Goal: Navigation & Orientation: Find specific page/section

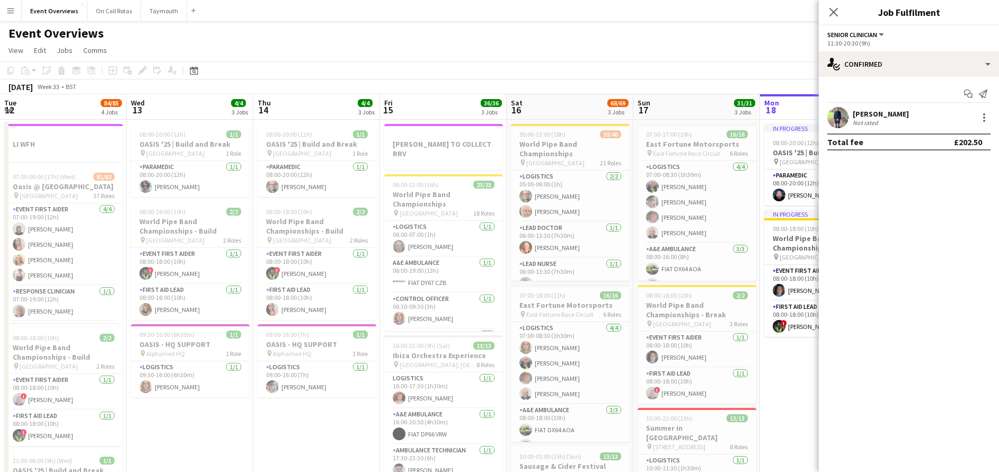
scroll to position [0, 399]
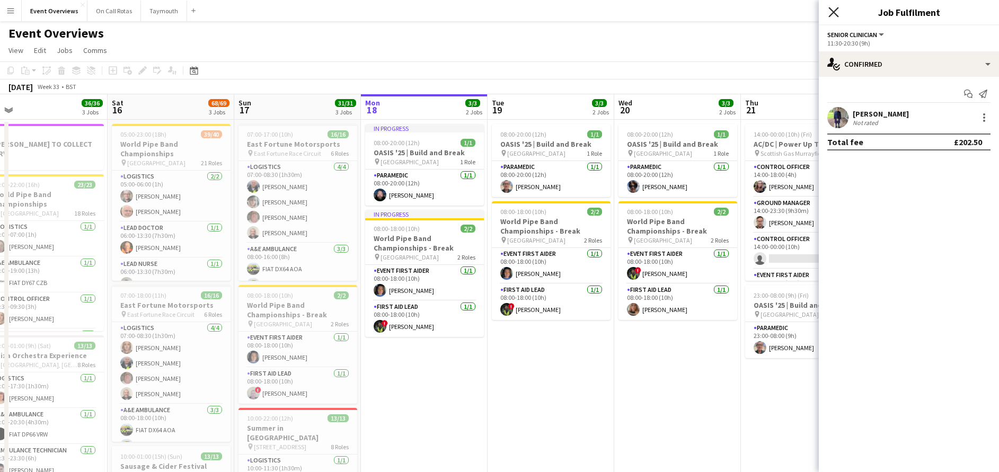
click at [832, 13] on icon "Close pop-in" at bounding box center [833, 12] width 10 height 10
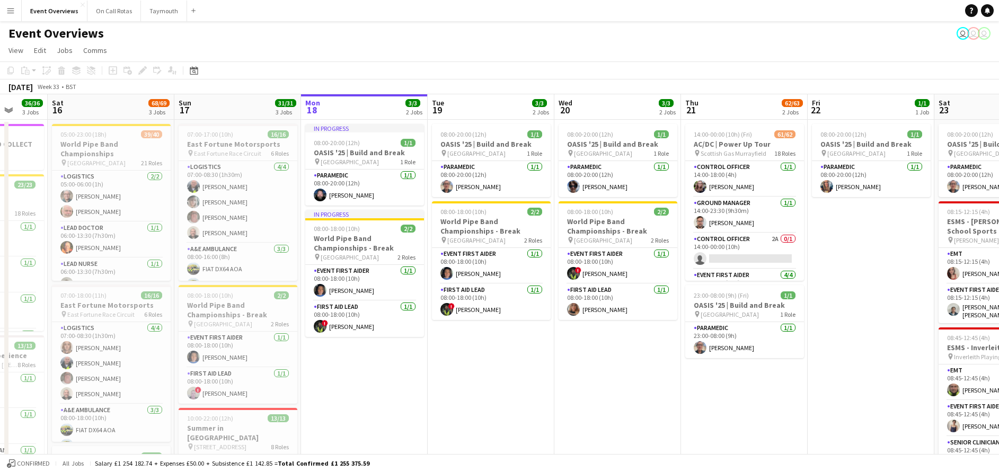
scroll to position [0, 352]
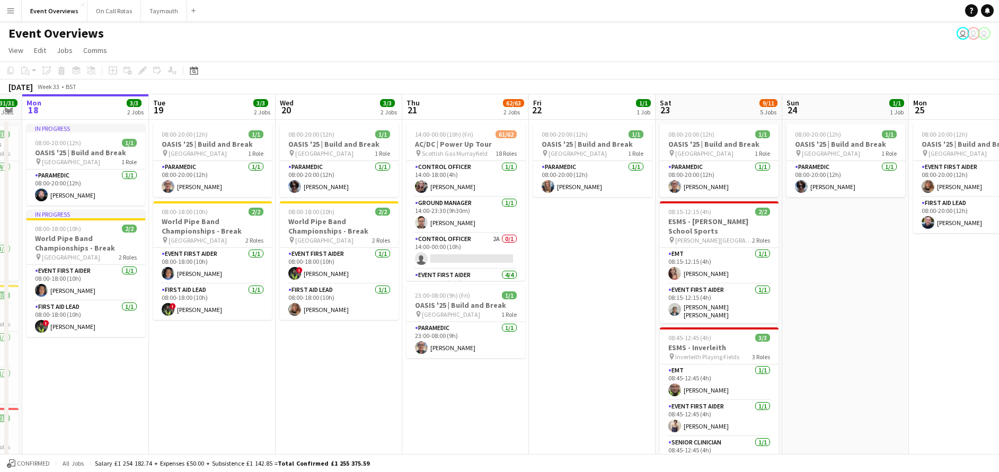
drag, startPoint x: 682, startPoint y: 371, endPoint x: 340, endPoint y: 378, distance: 342.8
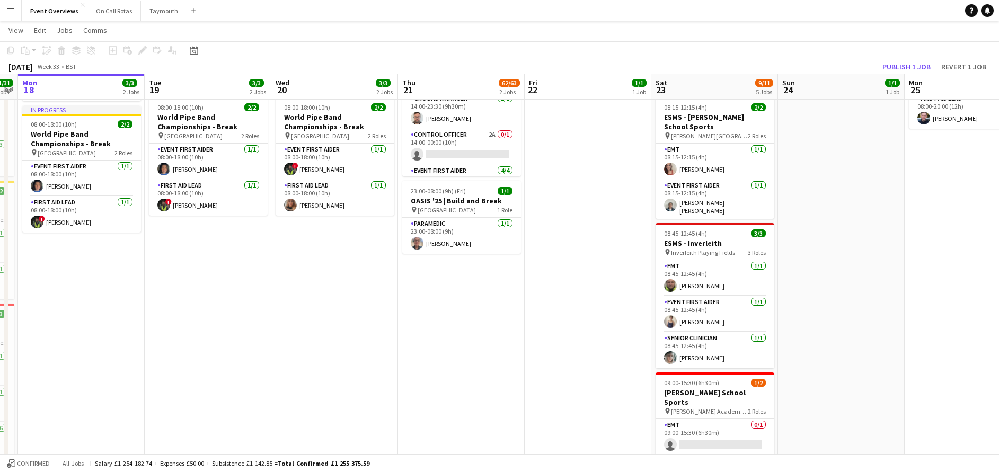
scroll to position [0, 0]
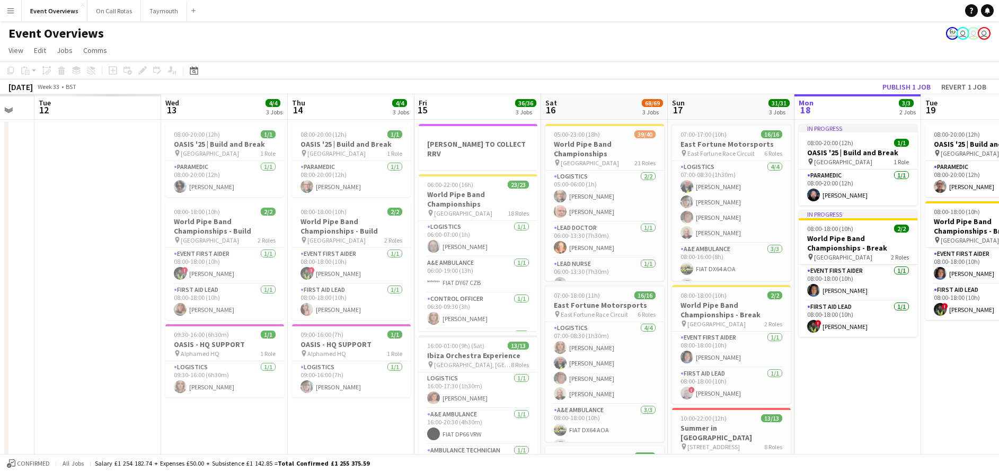
drag, startPoint x: 159, startPoint y: 416, endPoint x: 636, endPoint y: 393, distance: 477.3
click at [636, 393] on app-calendar-viewport "Mon 11 Tue 12 Wed 13 4/4 3 Jobs Thu 14 4/4 3 Jobs Fri 15 36/36 3 Jobs Sat 16 68…" at bounding box center [499, 429] width 999 height 671
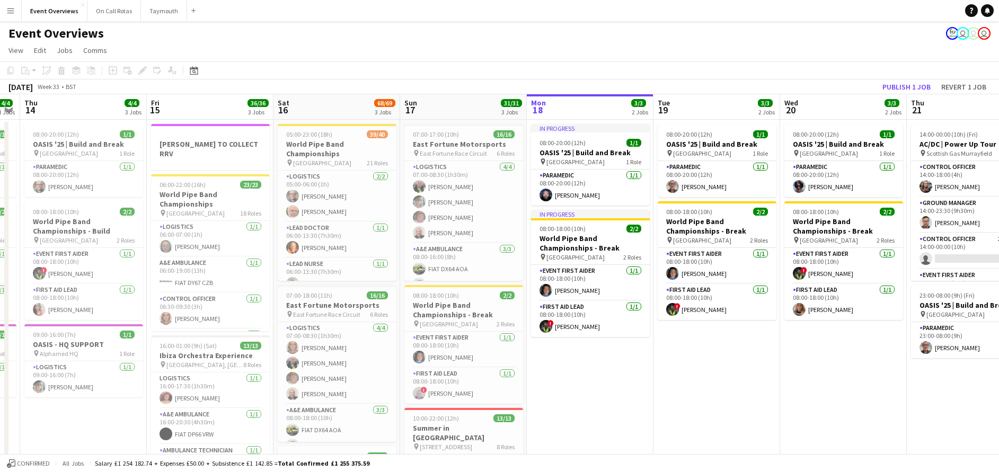
scroll to position [0, 327]
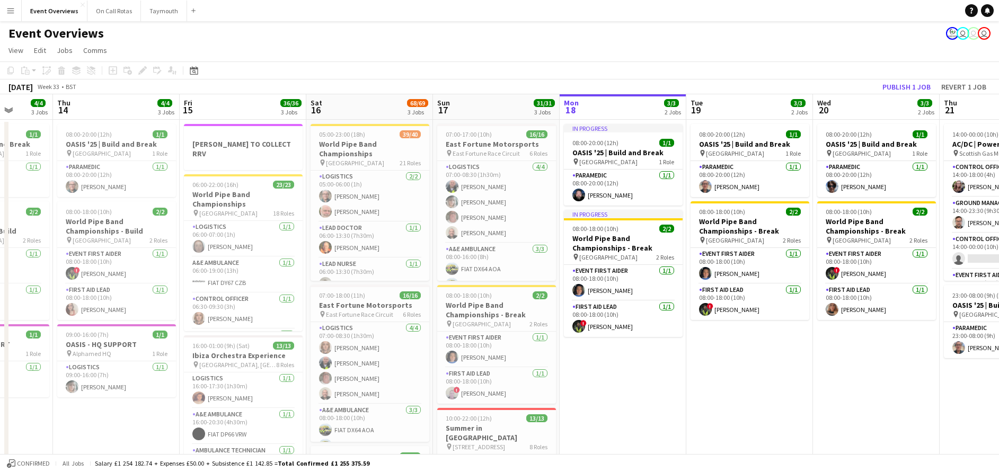
drag, startPoint x: 680, startPoint y: 336, endPoint x: 695, endPoint y: 334, distance: 14.9
click at [695, 334] on app-calendar-viewport "Mon 11 2/2 1 Job Tue 12 84/85 4 Jobs Wed 13 4/4 3 Jobs Thu 14 4/4 3 Jobs Fri 15…" at bounding box center [499, 429] width 999 height 671
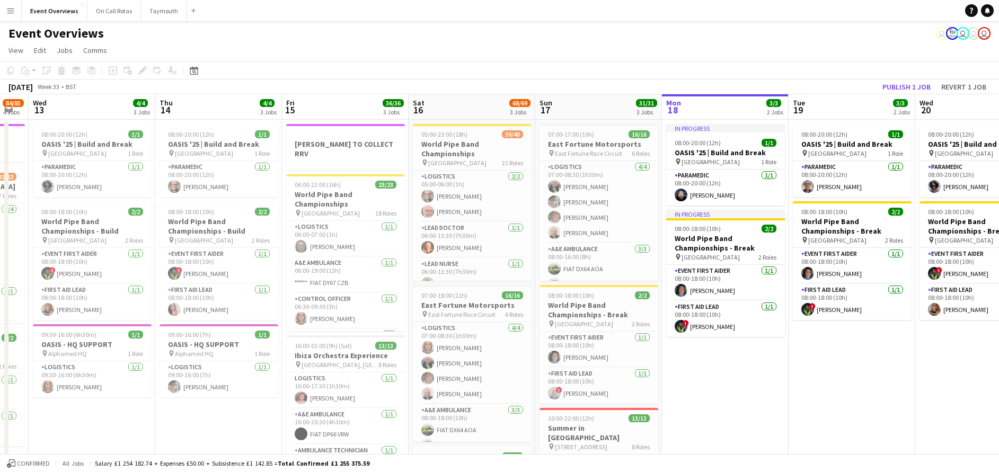
drag, startPoint x: 662, startPoint y: 425, endPoint x: 762, endPoint y: 422, distance: 100.2
click at [762, 422] on app-calendar-viewport "Mon 11 2/2 1 Job Tue 12 84/85 4 Jobs Wed 13 4/4 3 Jobs Thu 14 4/4 3 Jobs Fri 15…" at bounding box center [499, 429] width 999 height 671
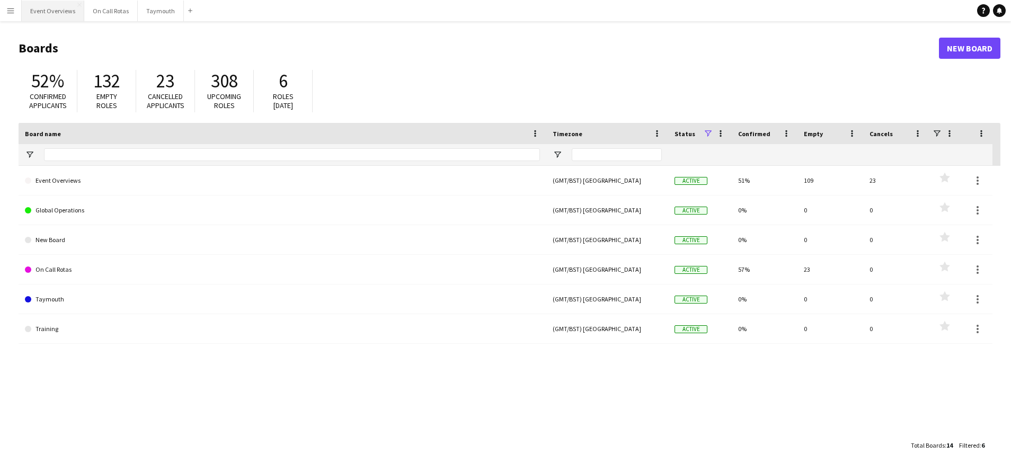
click at [54, 11] on button "Event Overviews Close" at bounding box center [53, 11] width 63 height 21
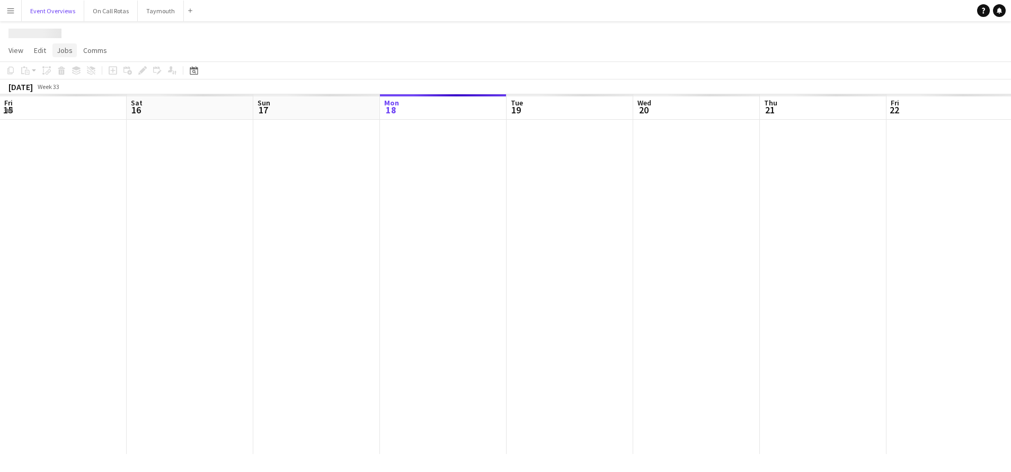
scroll to position [0, 253]
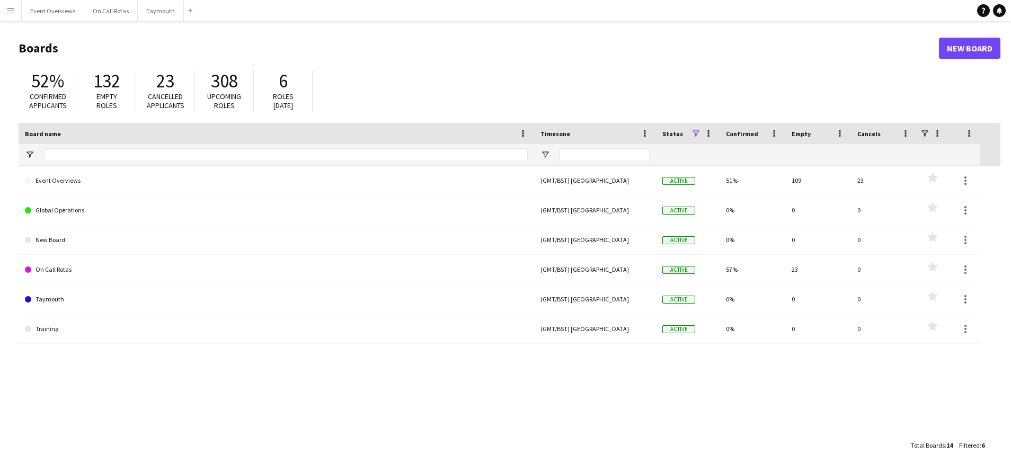
drag, startPoint x: 5, startPoint y: 11, endPoint x: 11, endPoint y: 23, distance: 13.7
click at [5, 11] on button "Menu" at bounding box center [10, 10] width 21 height 21
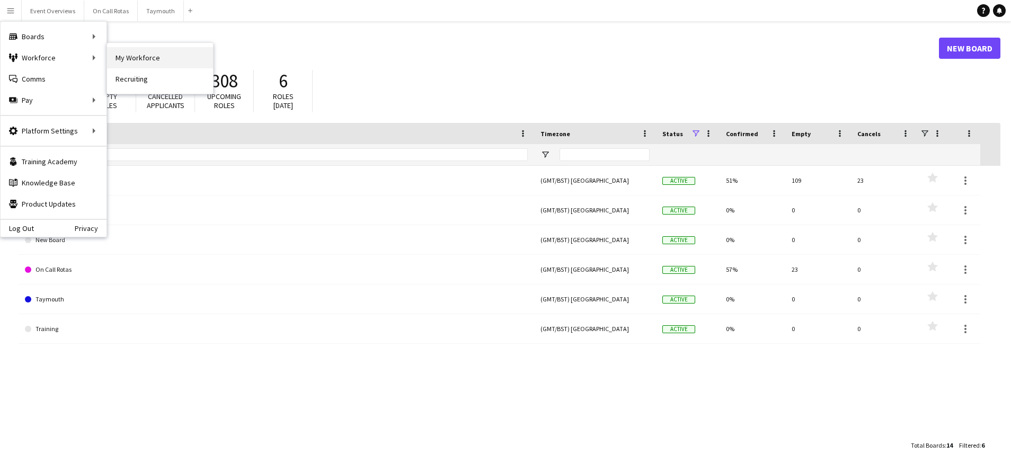
click at [135, 59] on link "My Workforce" at bounding box center [160, 57] width 106 height 21
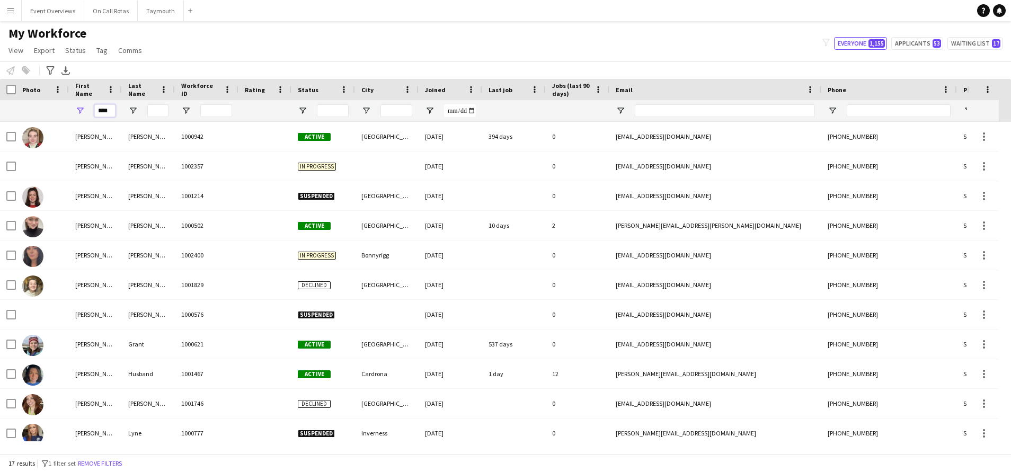
click at [114, 112] on input "****" at bounding box center [104, 110] width 21 height 13
type input "*"
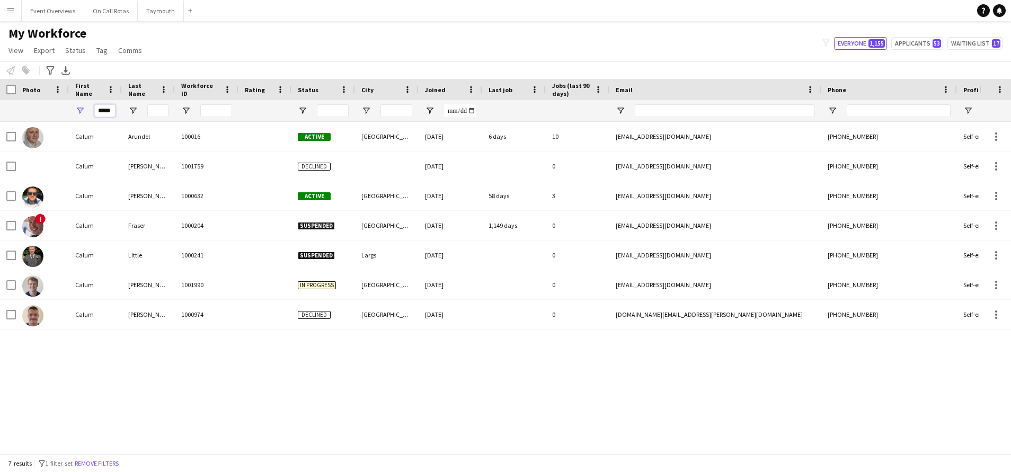
click at [107, 110] on input "*****" at bounding box center [104, 110] width 21 height 13
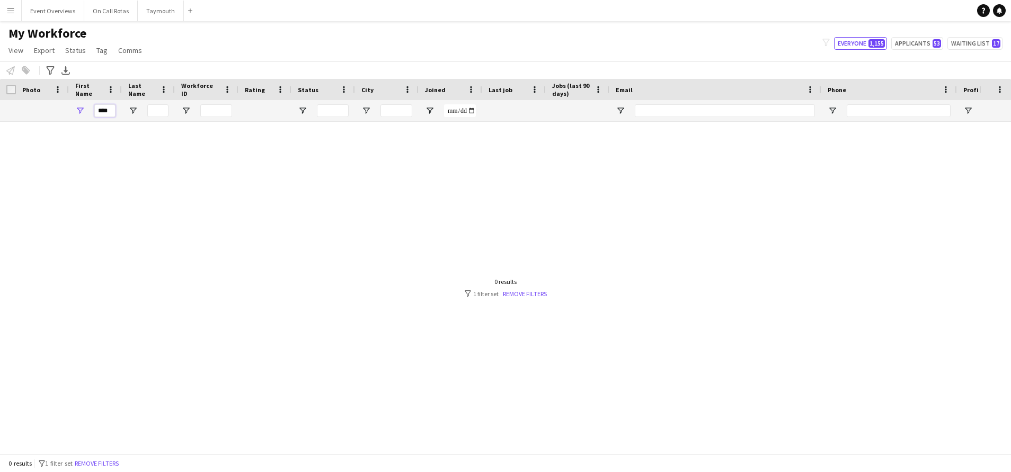
scroll to position [0, 0]
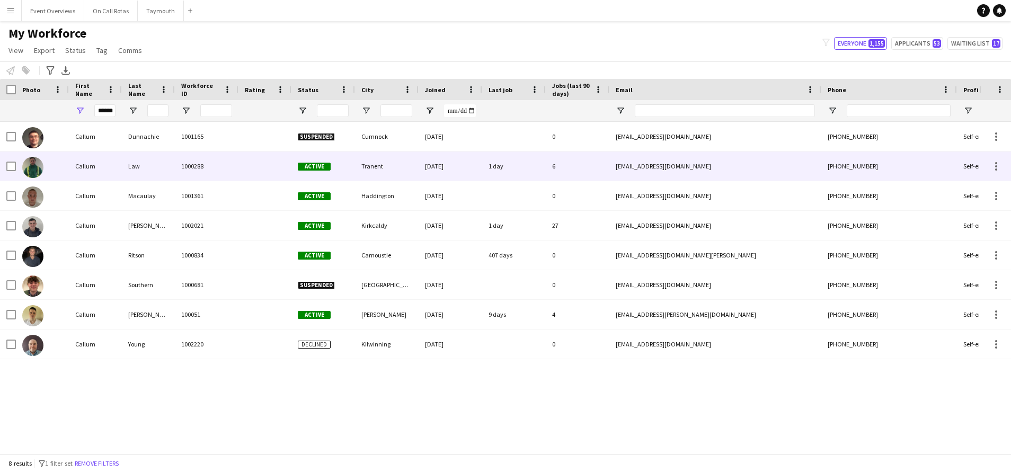
click at [109, 174] on div "Callum" at bounding box center [95, 166] width 53 height 29
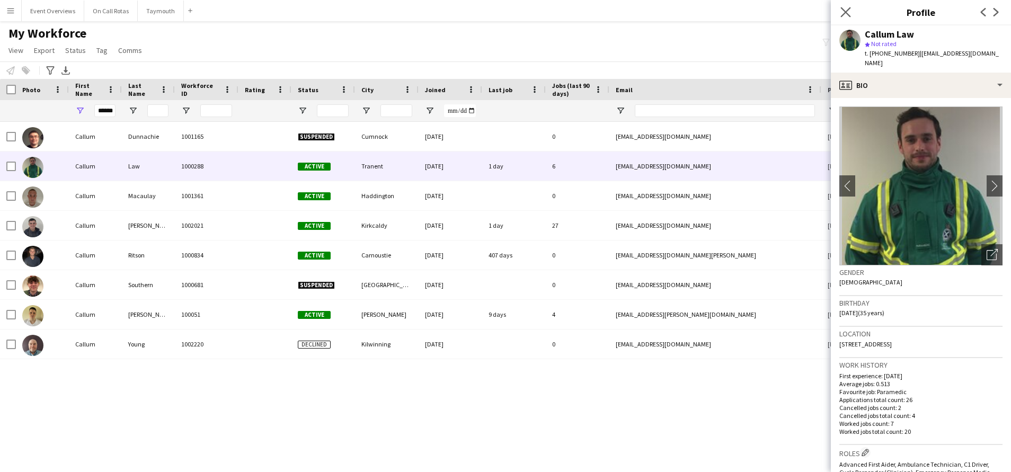
click at [839, 11] on app-icon "Close pop-in" at bounding box center [845, 12] width 15 height 15
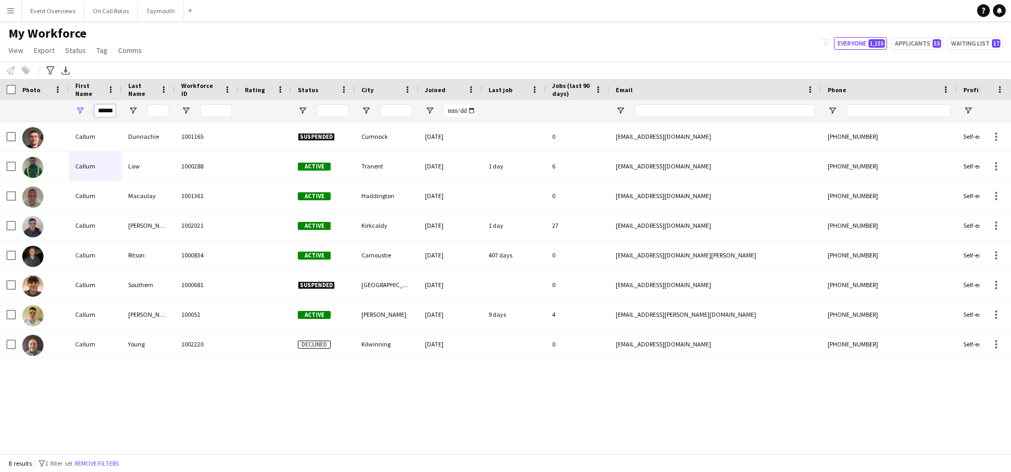
click at [106, 105] on input "******" at bounding box center [104, 110] width 21 height 13
type input "*"
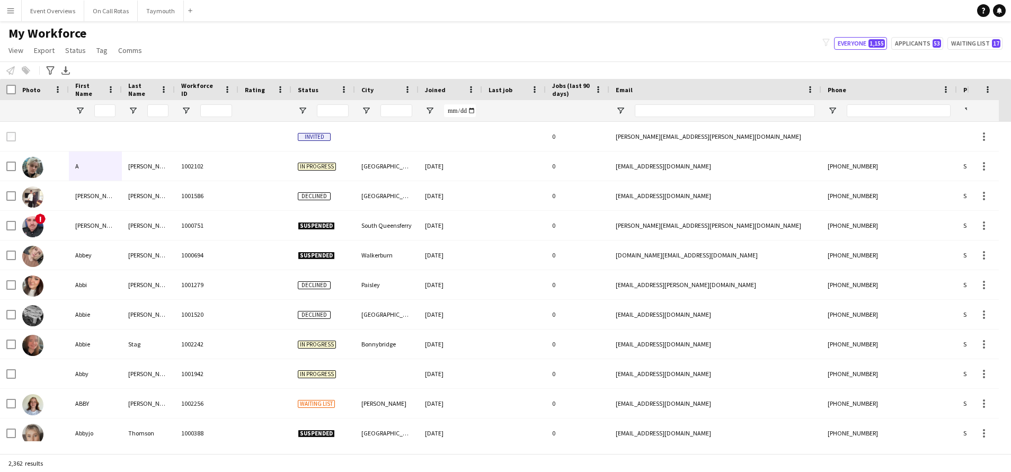
click at [70, 25] on main "My Workforce View Views Default view Active Staff Applications - First Aider Ap…" at bounding box center [505, 239] width 1011 height 436
click at [61, 17] on button "Event Overviews Close" at bounding box center [53, 11] width 63 height 21
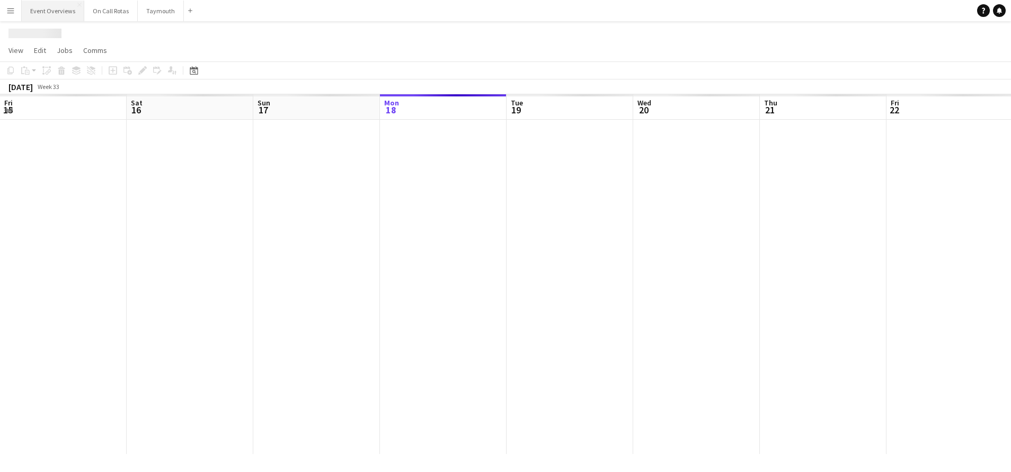
scroll to position [0, 253]
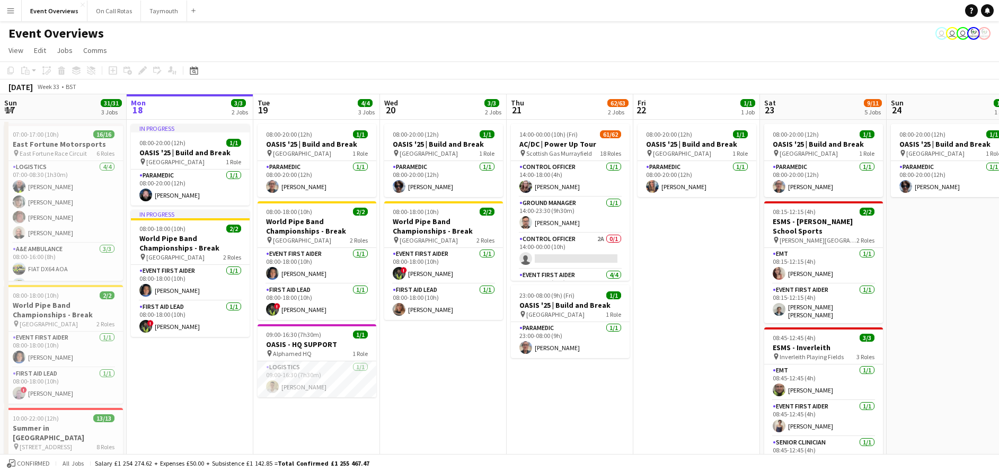
click at [2, 13] on button "Menu" at bounding box center [10, 10] width 21 height 21
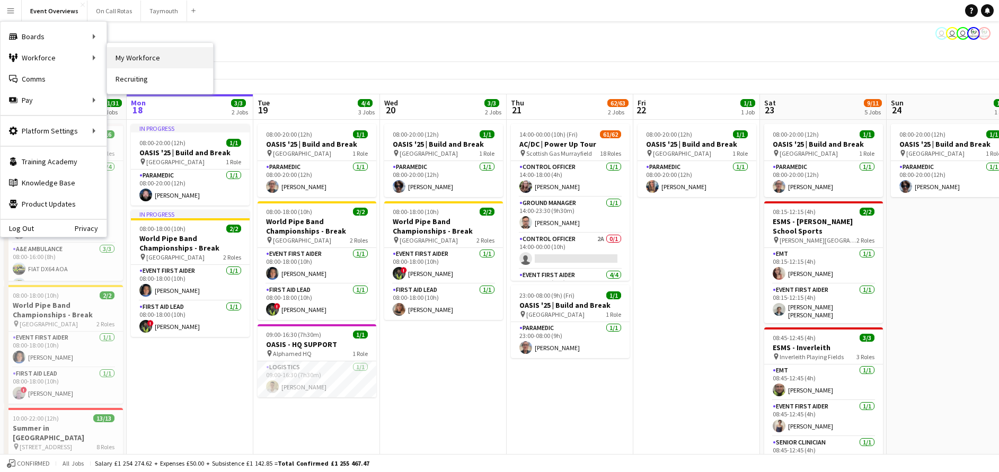
click at [121, 56] on link "My Workforce" at bounding box center [160, 57] width 106 height 21
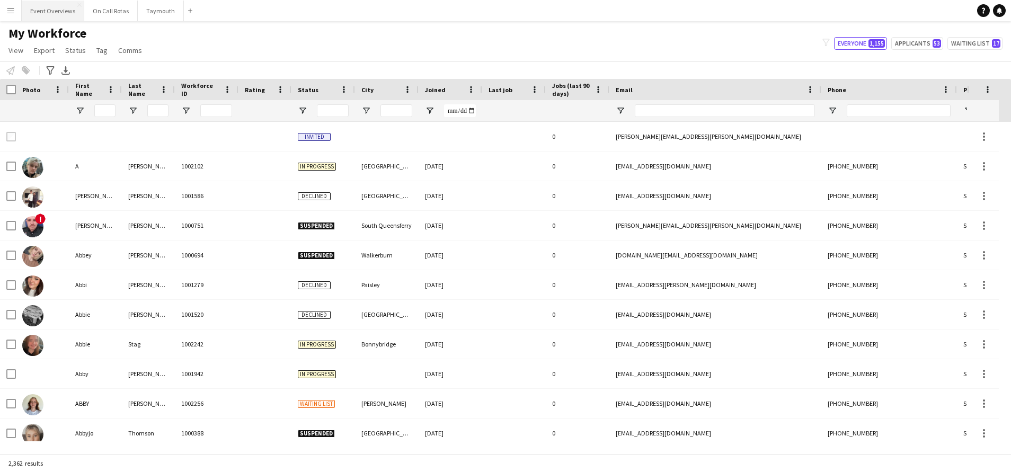
click at [44, 14] on button "Event Overviews Close" at bounding box center [53, 11] width 63 height 21
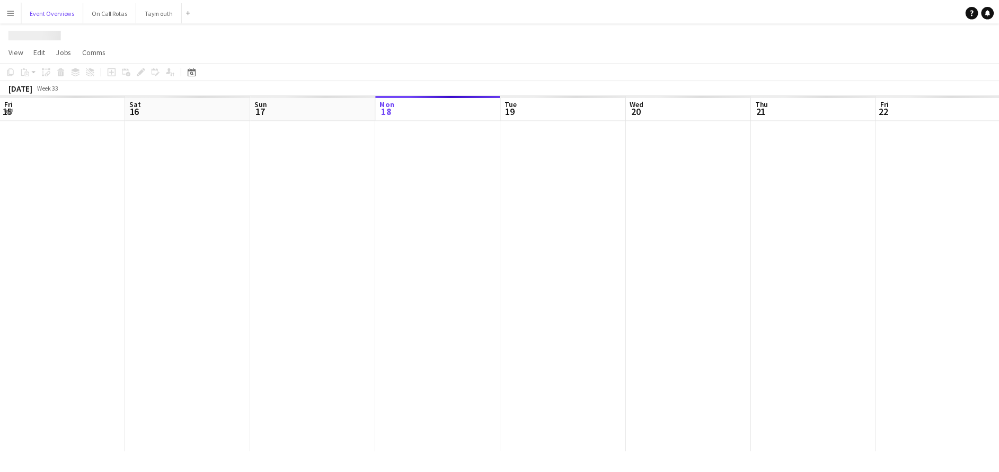
scroll to position [0, 253]
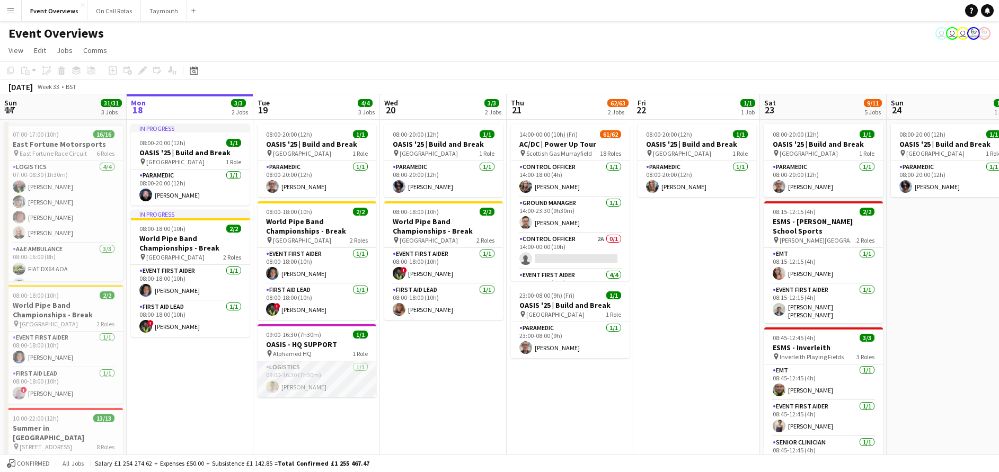
click at [281, 390] on app-card-role "Logistics [DATE] 09:00-16:30 (7h30m) [PERSON_NAME]" at bounding box center [316, 379] width 119 height 36
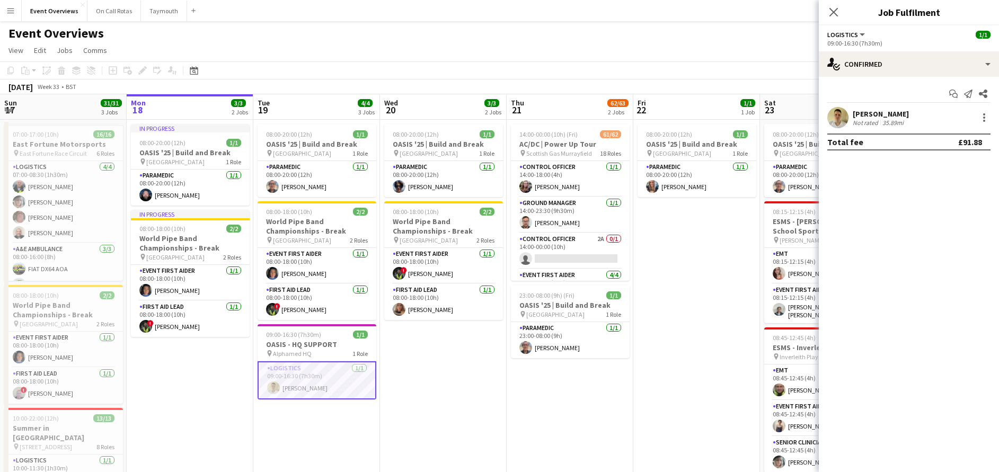
click at [875, 102] on div "Start chat Send notification Share" at bounding box center [908, 93] width 163 height 17
click at [869, 112] on div "[PERSON_NAME]" at bounding box center [880, 114] width 56 height 10
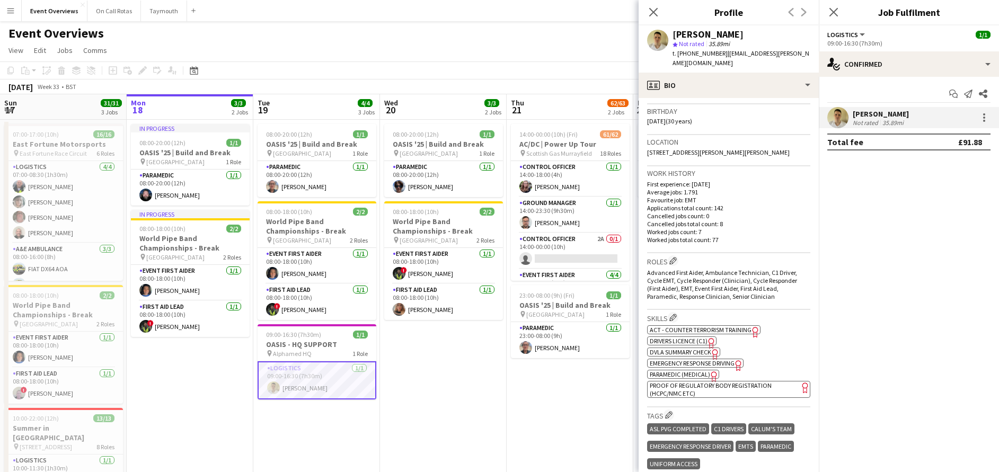
scroll to position [0, 0]
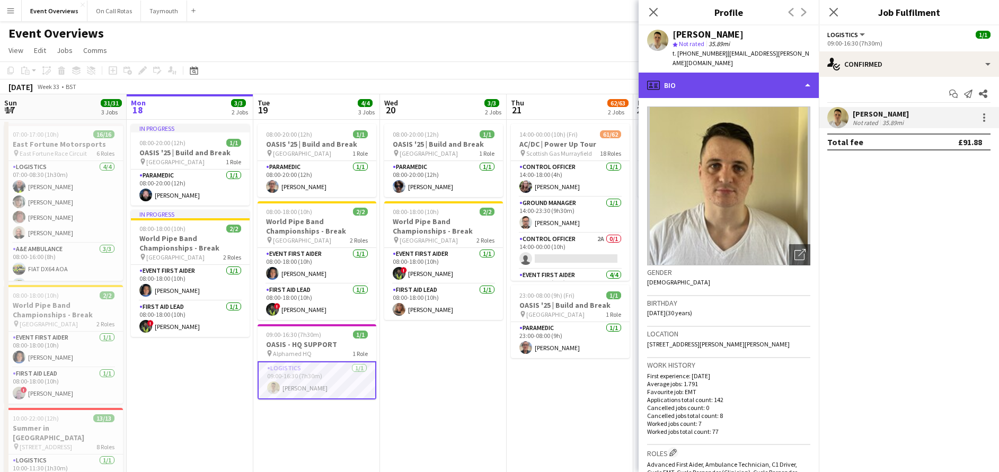
click at [754, 78] on div "profile Bio" at bounding box center [728, 85] width 180 height 25
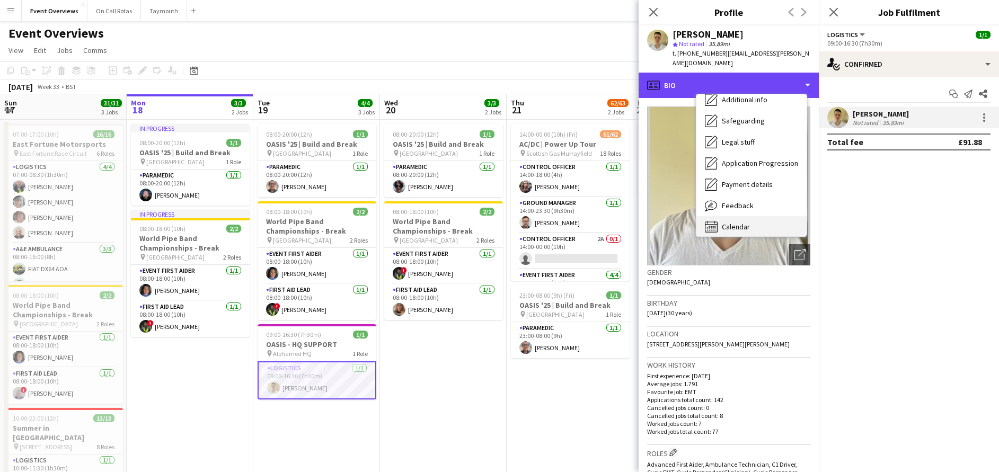
scroll to position [184, 0]
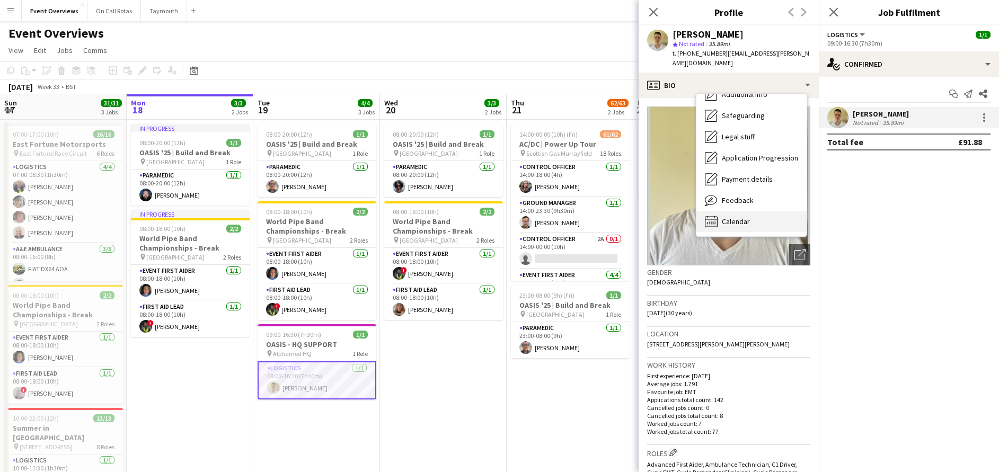
click at [747, 217] on span "Calendar" at bounding box center [735, 222] width 28 height 10
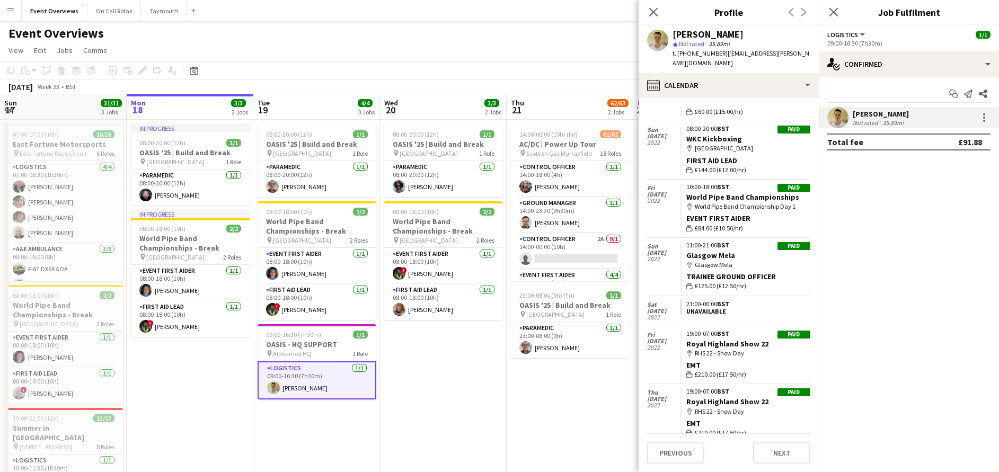
scroll to position [4385, 0]
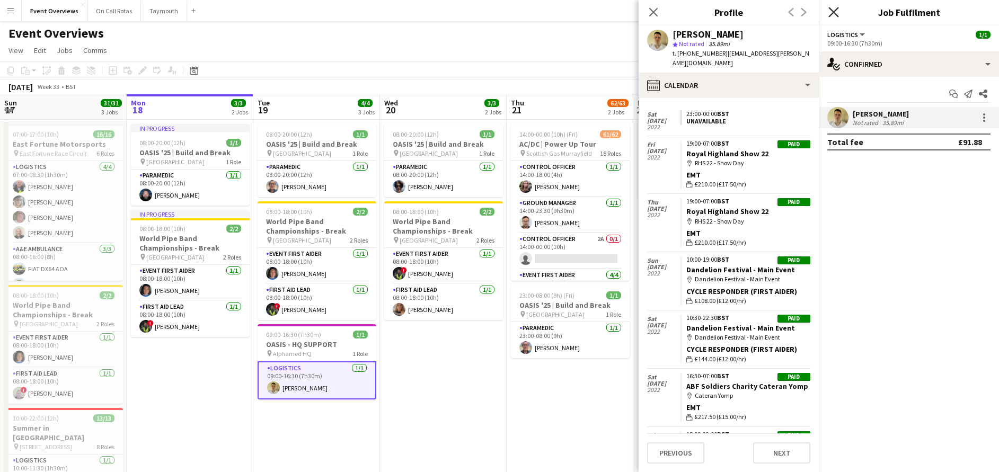
click at [836, 12] on icon "Close pop-in" at bounding box center [833, 12] width 10 height 10
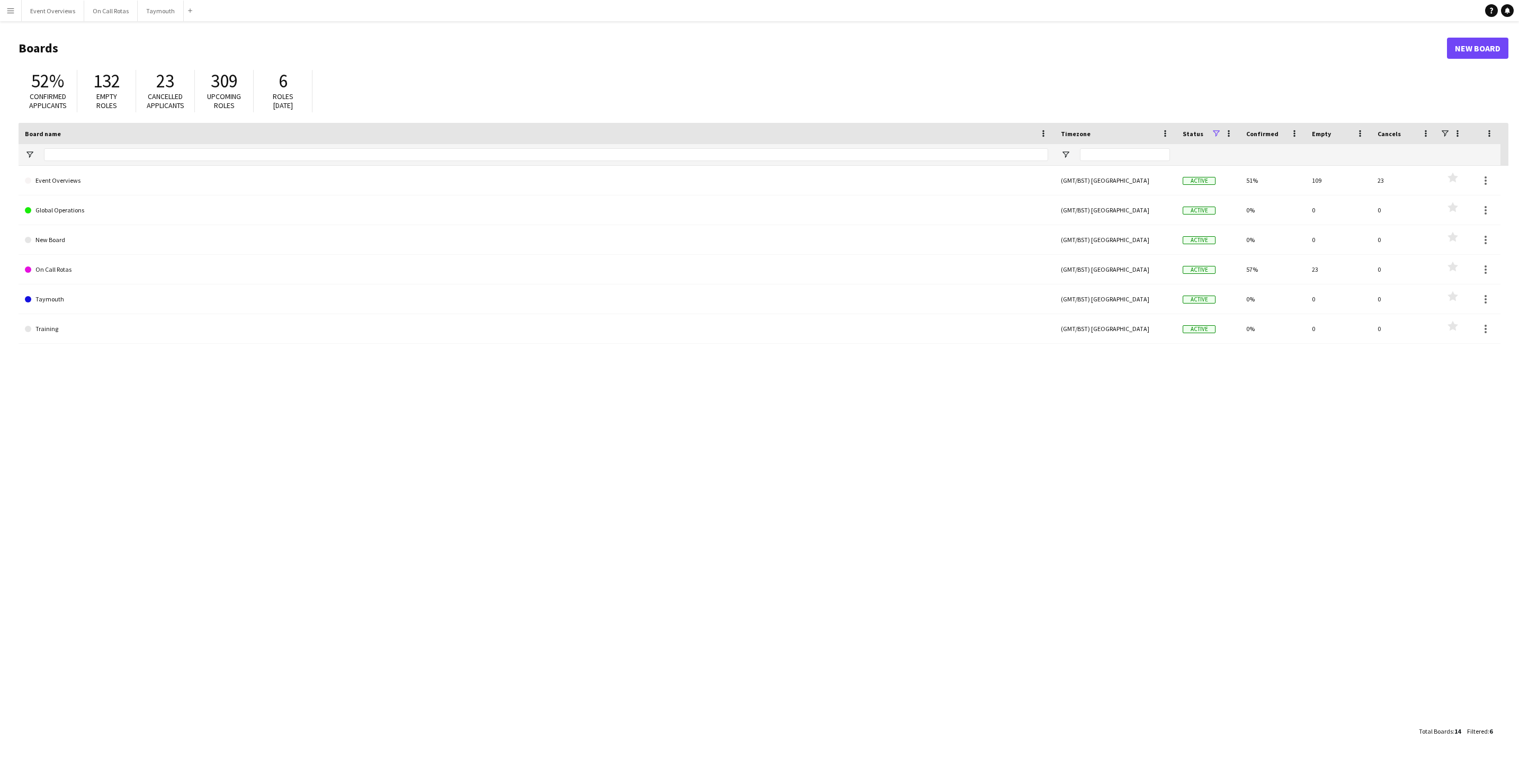
click at [60, 21] on main "Boards New Board 52% Confirmed applicants 132 Empty roles 23 Cancelled applican…" at bounding box center [759, 389] width 1519 height 736
click at [52, 8] on button "Event Overviews Close" at bounding box center [53, 11] width 63 height 21
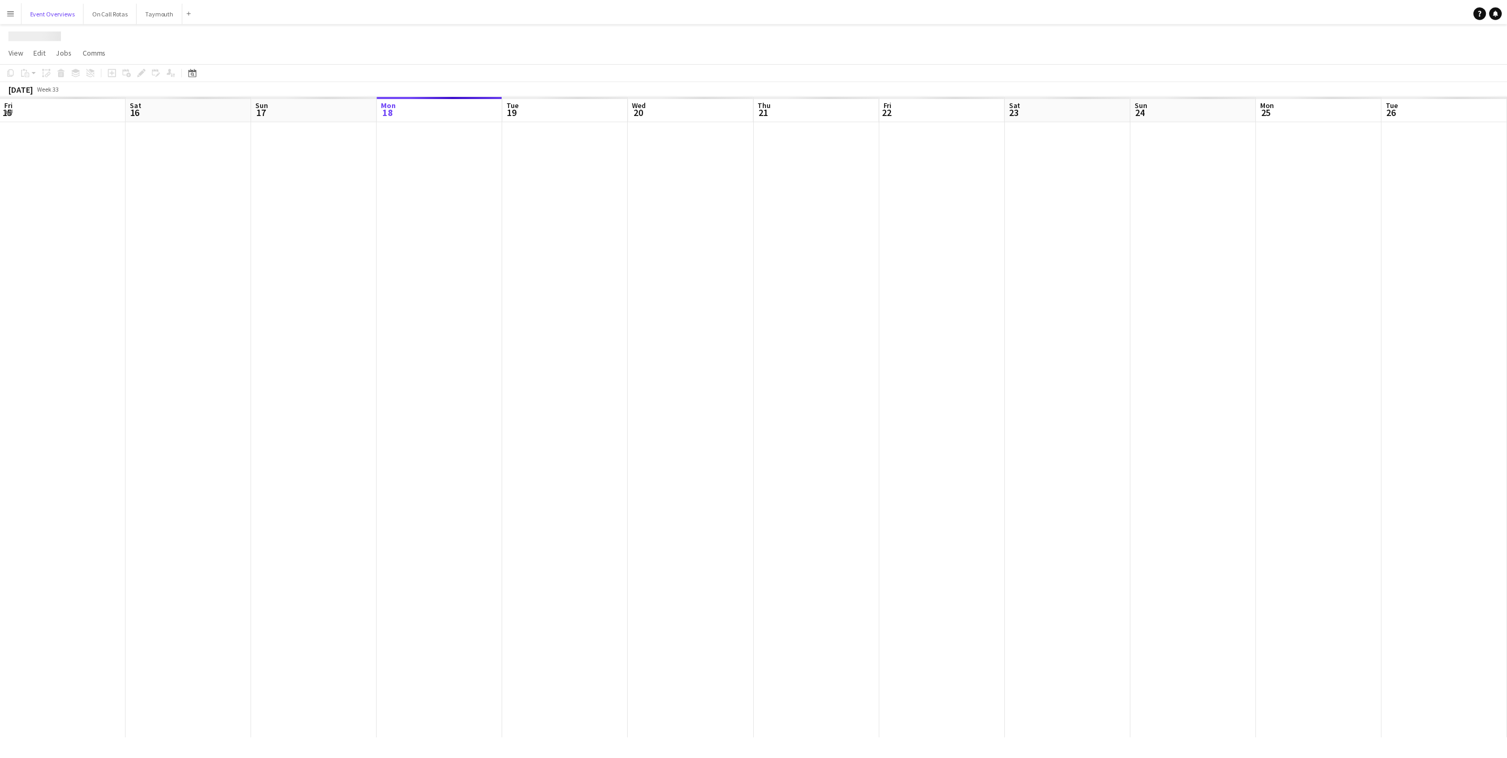
scroll to position [0, 253]
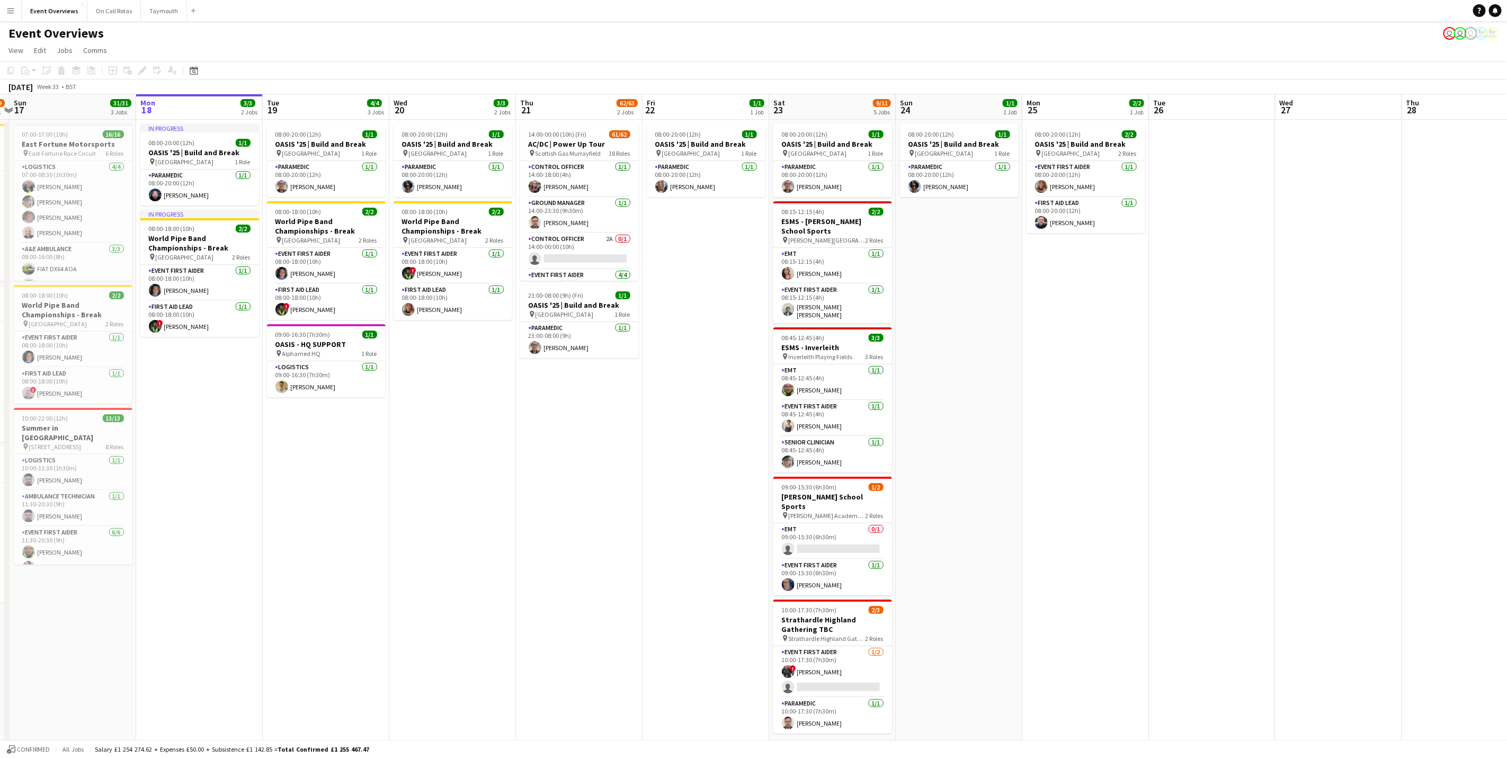
drag, startPoint x: 315, startPoint y: 541, endPoint x: 526, endPoint y: 528, distance: 211.2
click at [544, 521] on app-calendar-viewport "Fri 15 36/36 3 Jobs Sat 16 68/69 3 Jobs Sun 17 31/31 3 Jobs Mon 18 3/3 2 Jobs T…" at bounding box center [753, 453] width 1507 height 719
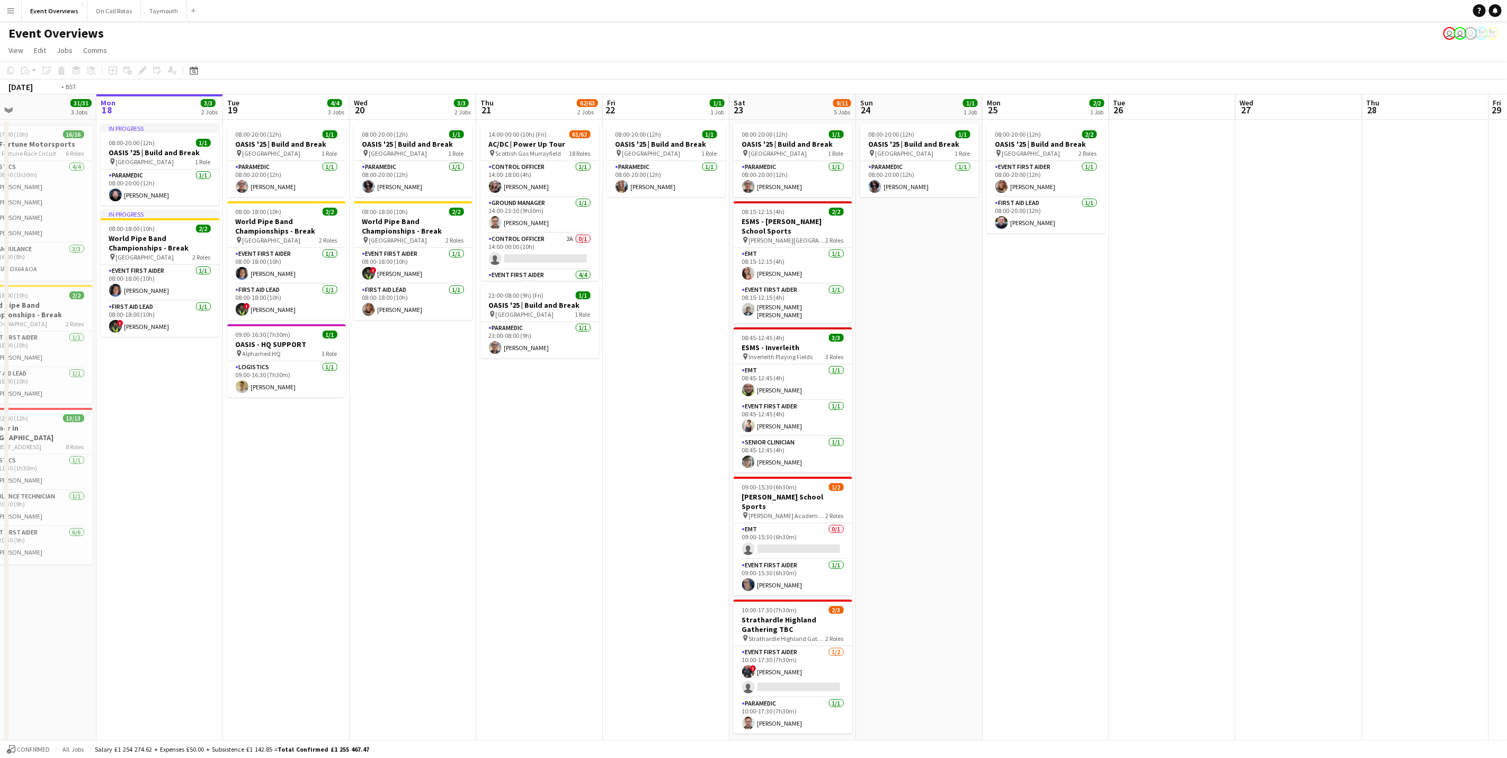
scroll to position [0, 407]
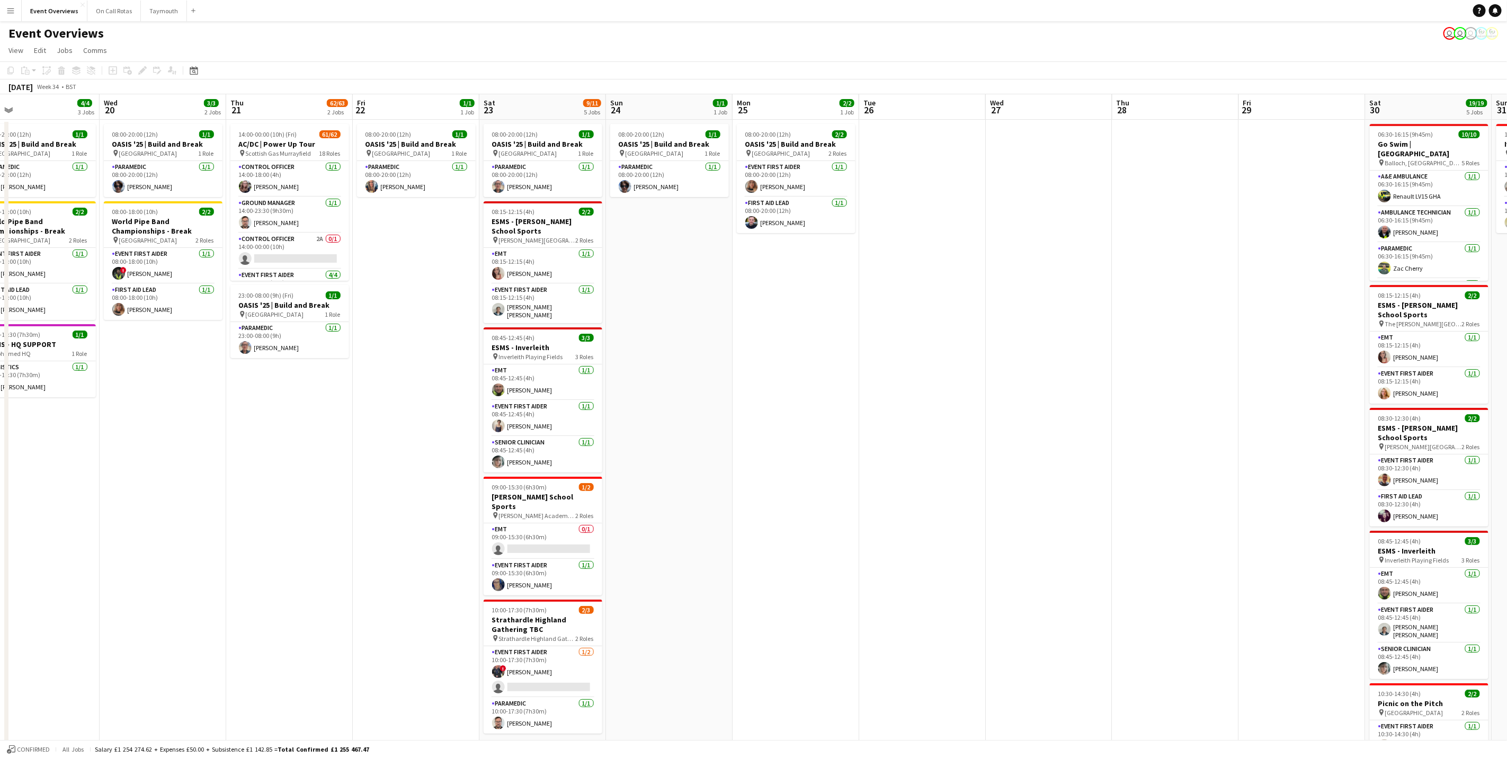
drag, startPoint x: 841, startPoint y: 518, endPoint x: 364, endPoint y: 407, distance: 489.6
click at [364, 407] on app-calendar-viewport "Sat 16 68/69 3 Jobs Sun 17 31/31 3 Jobs Mon 18 3/3 2 Jobs Tue 19 4/4 3 Jobs Wed…" at bounding box center [753, 453] width 1507 height 719
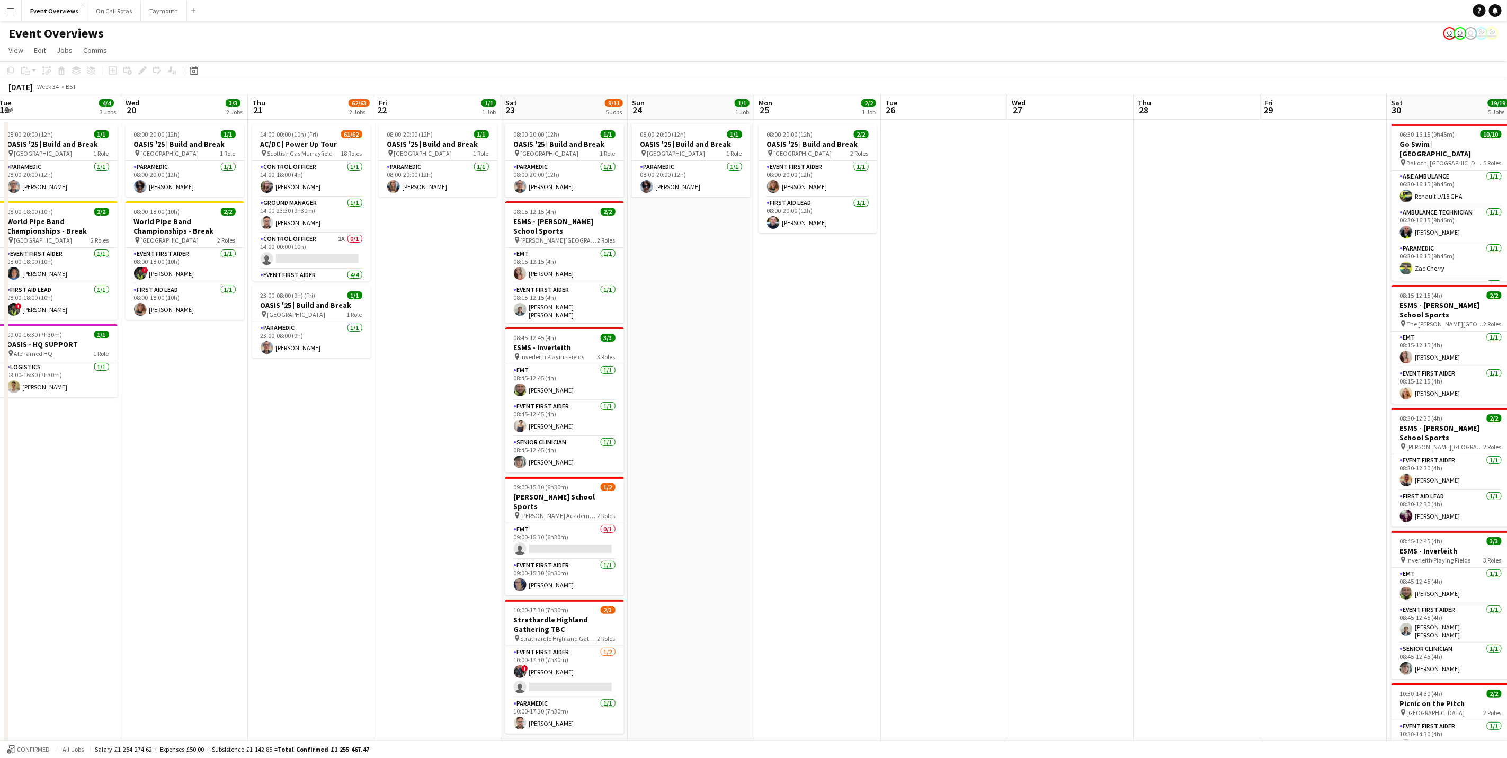
drag, startPoint x: 914, startPoint y: 456, endPoint x: 304, endPoint y: 416, distance: 611.5
click at [302, 415] on app-calendar-viewport "Sat 16 68/69 3 Jobs Sun 17 31/31 3 Jobs Mon 18 3/3 2 Jobs Tue 19 4/4 3 Jobs Wed…" at bounding box center [753, 453] width 1507 height 719
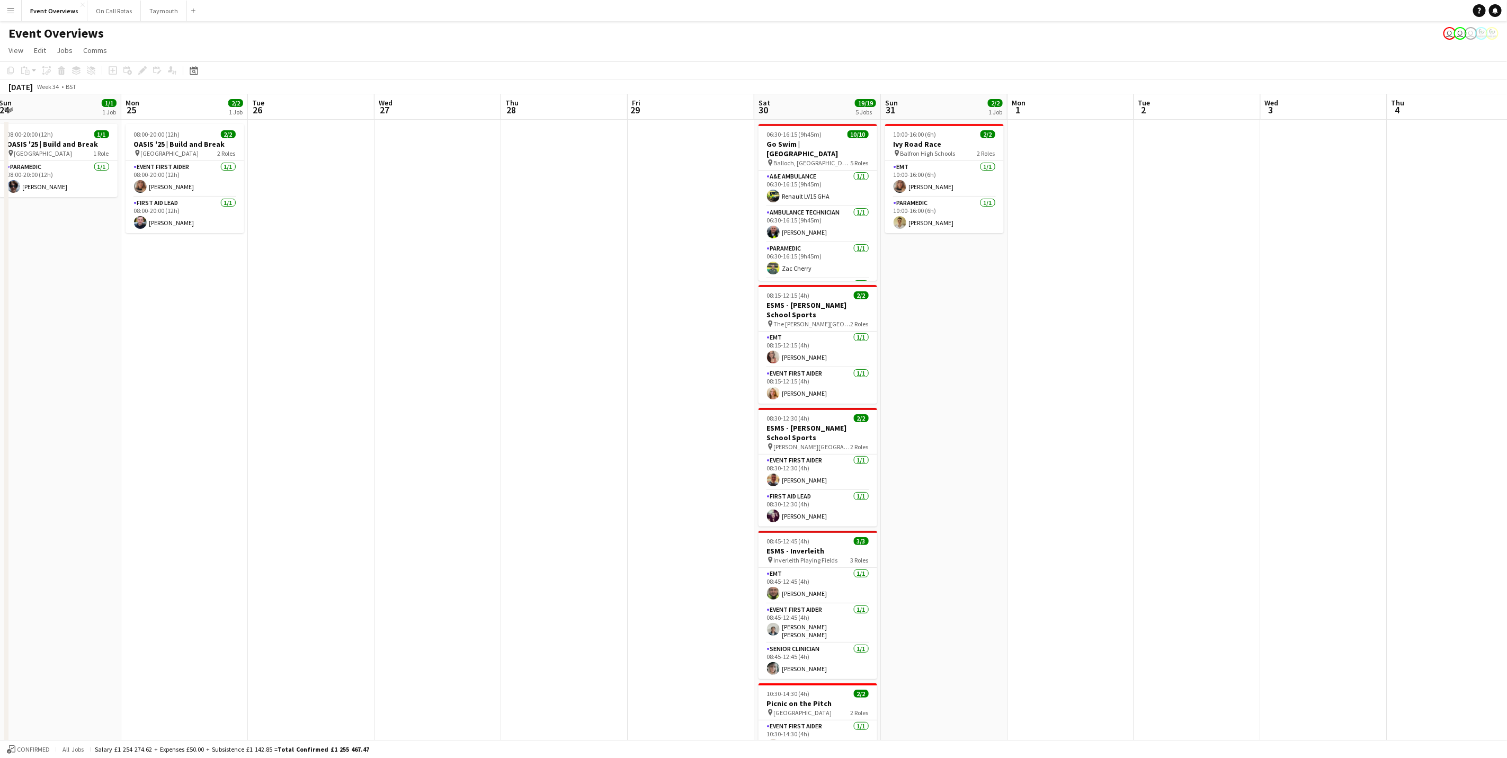
click at [916, 617] on app-calendar-viewport "Thu 21 62/63 2 Jobs Fri 22 1/1 1 Job Sat 23 9/11 5 Jobs Sun 24 1/1 1 Job Mon 25…" at bounding box center [753, 453] width 1507 height 719
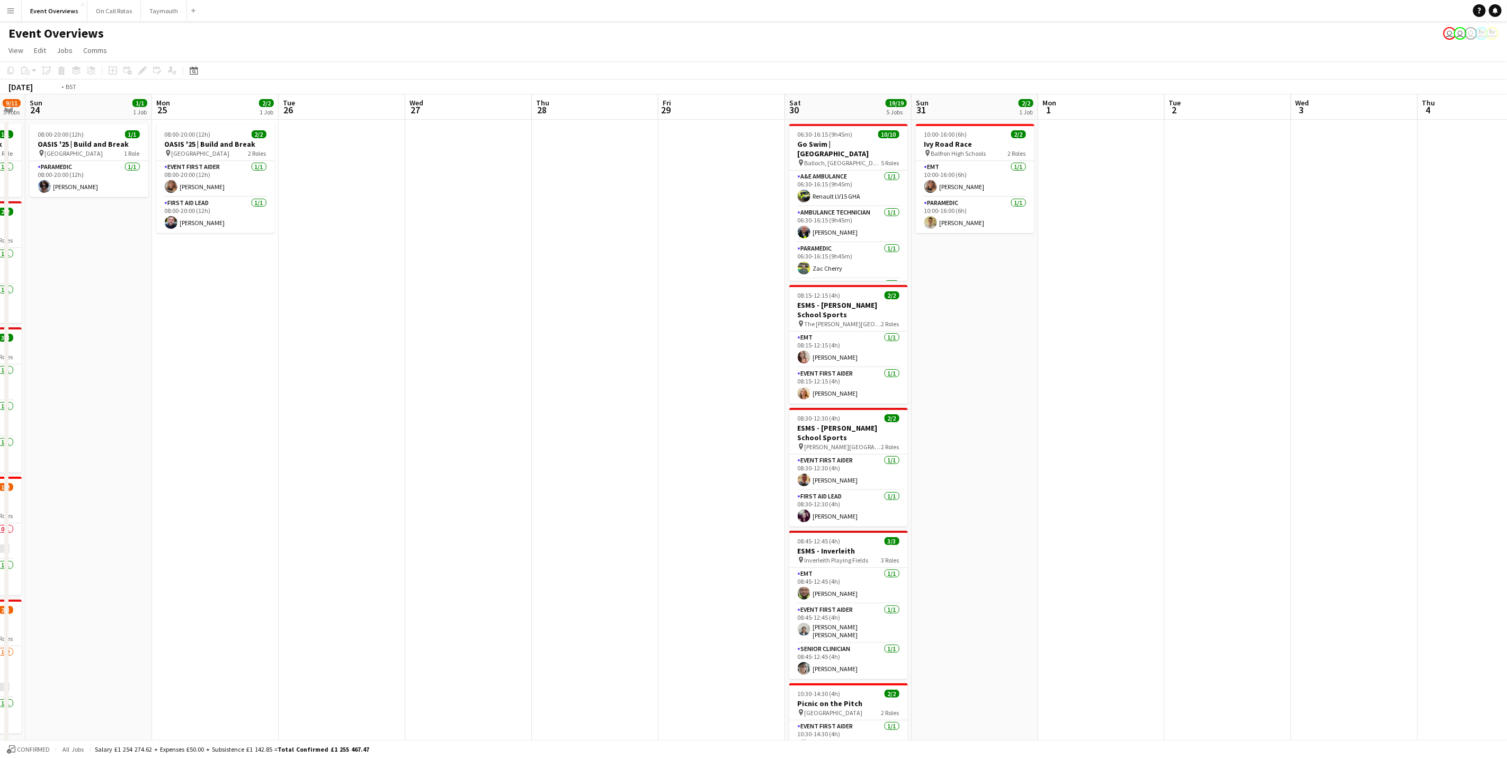
scroll to position [0, 380]
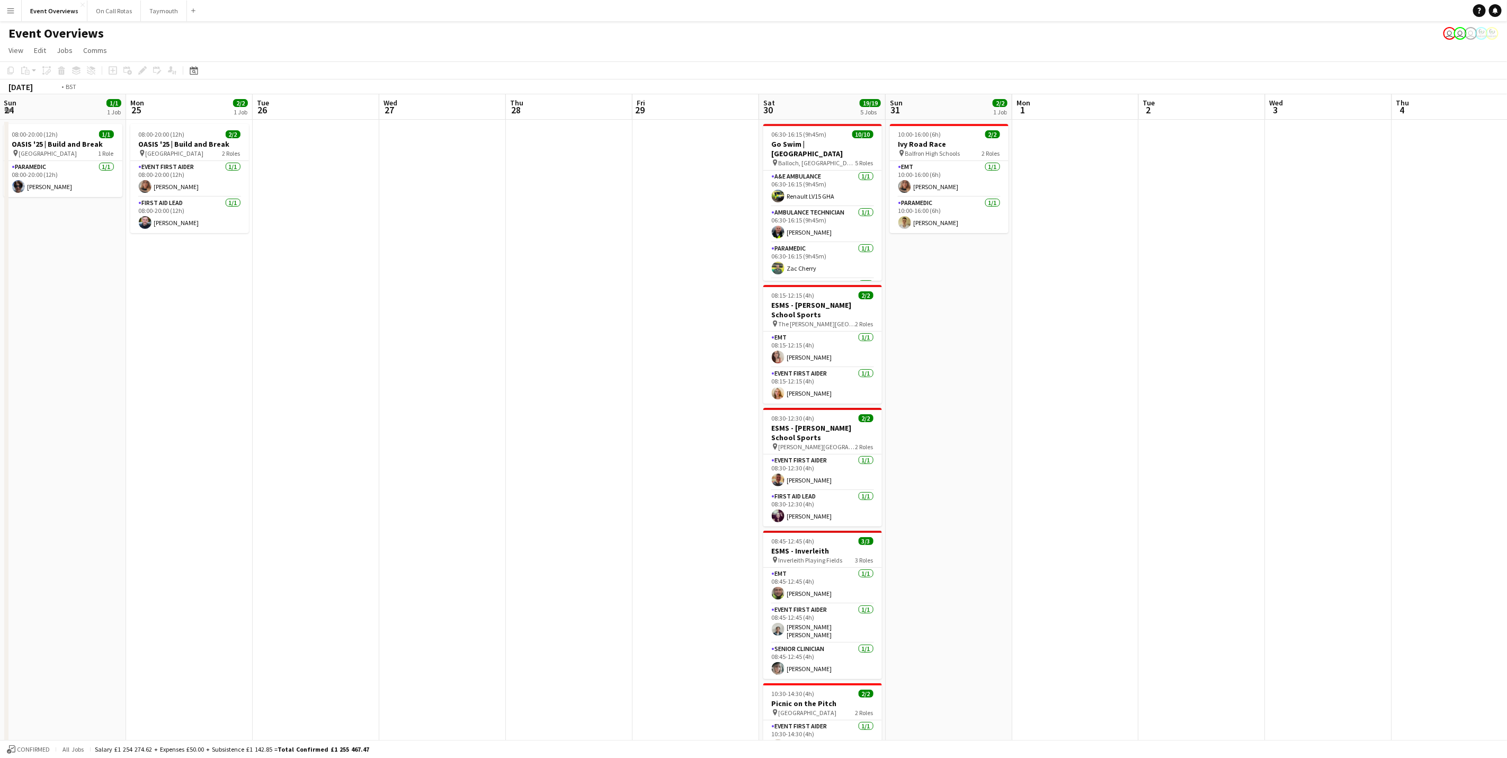
drag, startPoint x: 949, startPoint y: 522, endPoint x: 831, endPoint y: 552, distance: 121.4
click at [831, 552] on app-calendar-viewport "Thu 21 62/63 2 Jobs Fri 22 1/1 1 Job Sat 23 9/11 5 Jobs Sun 24 1/1 1 Job Mon 25…" at bounding box center [753, 453] width 1507 height 719
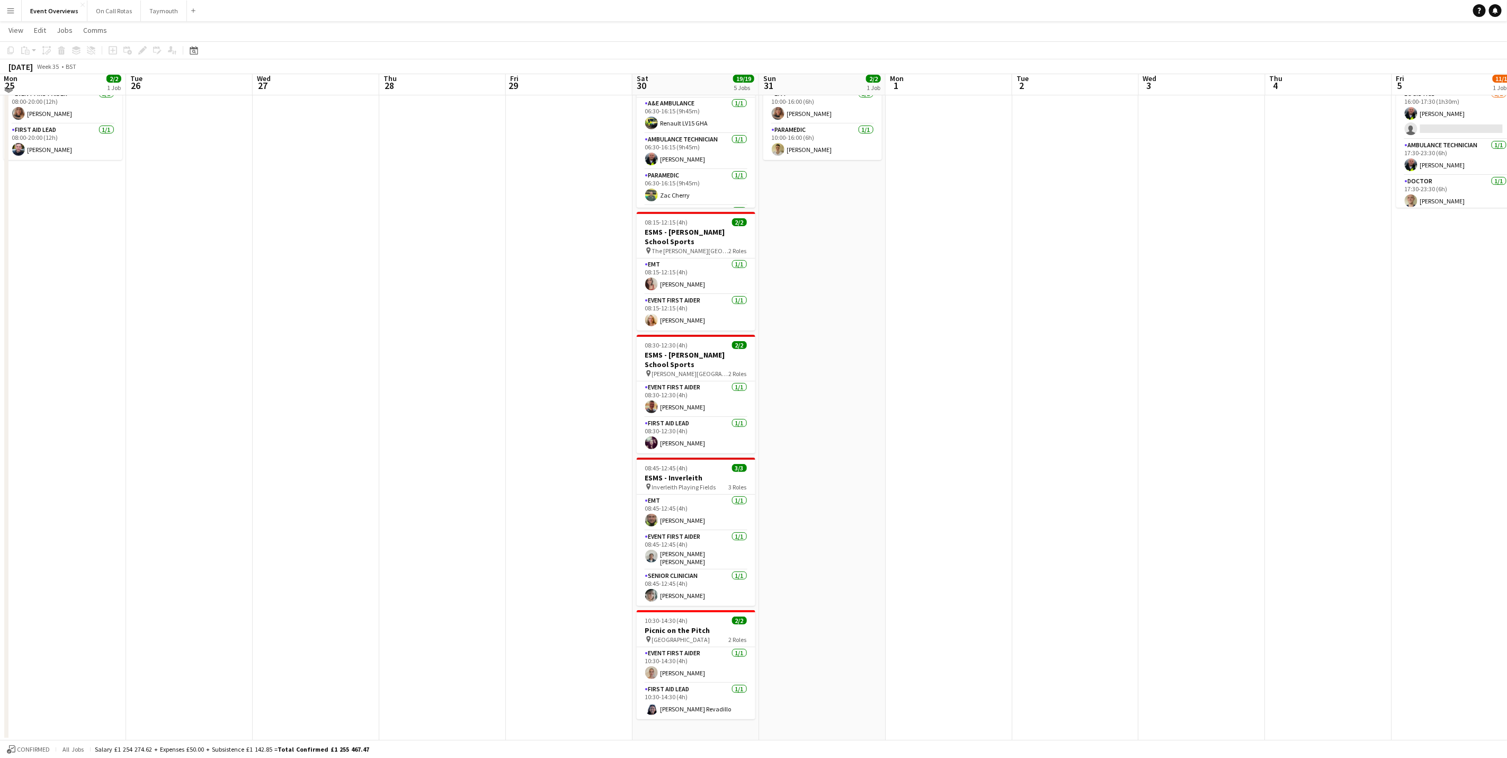
scroll to position [0, 0]
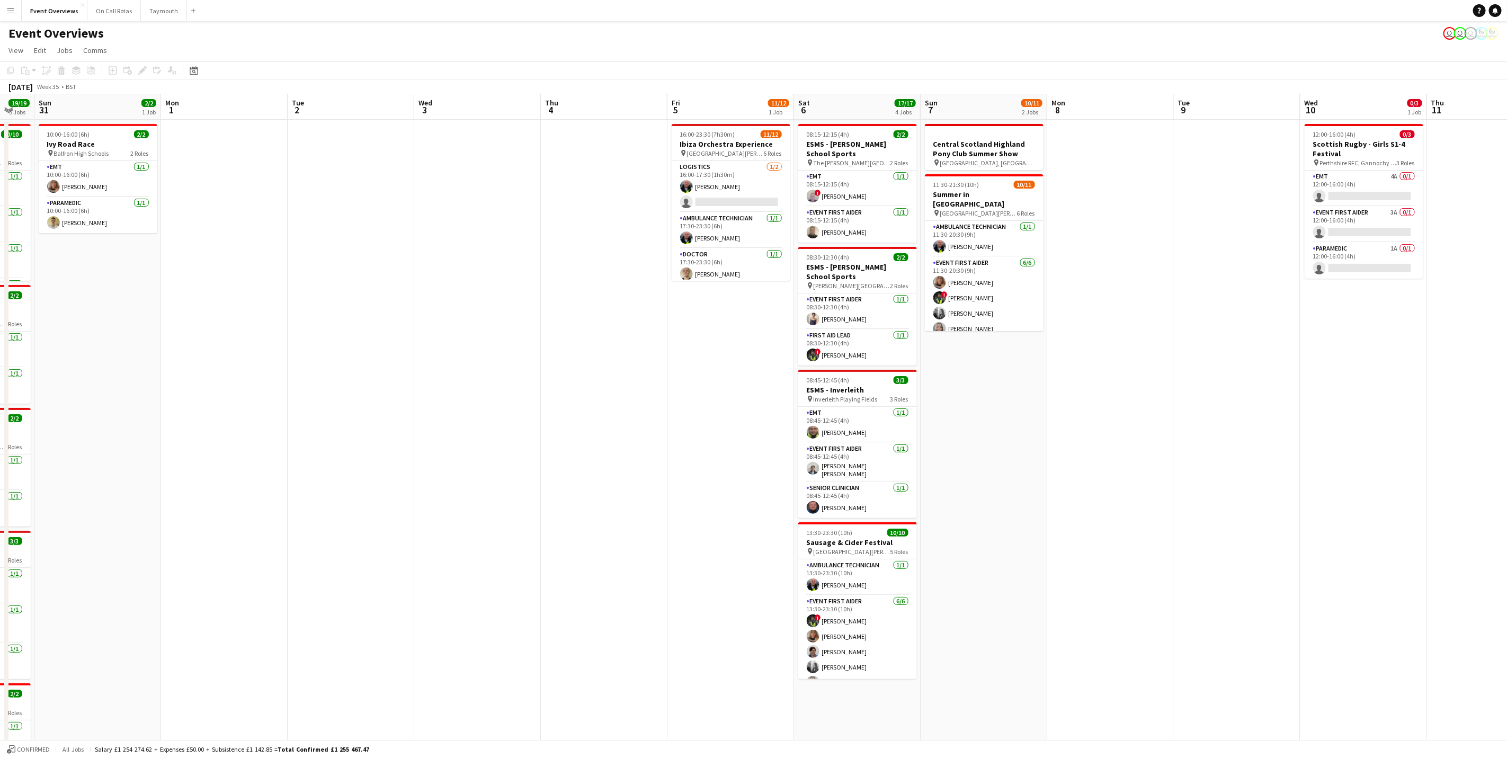
drag, startPoint x: 904, startPoint y: 416, endPoint x: 372, endPoint y: 414, distance: 531.9
click at [372, 414] on app-calendar-viewport "Thu 28 Fri 29 Sat 30 19/19 5 Jobs Sun 31 2/2 1 Job Mon 1 Tue 2 Wed 3 Thu 4 Fri …" at bounding box center [753, 453] width 1507 height 719
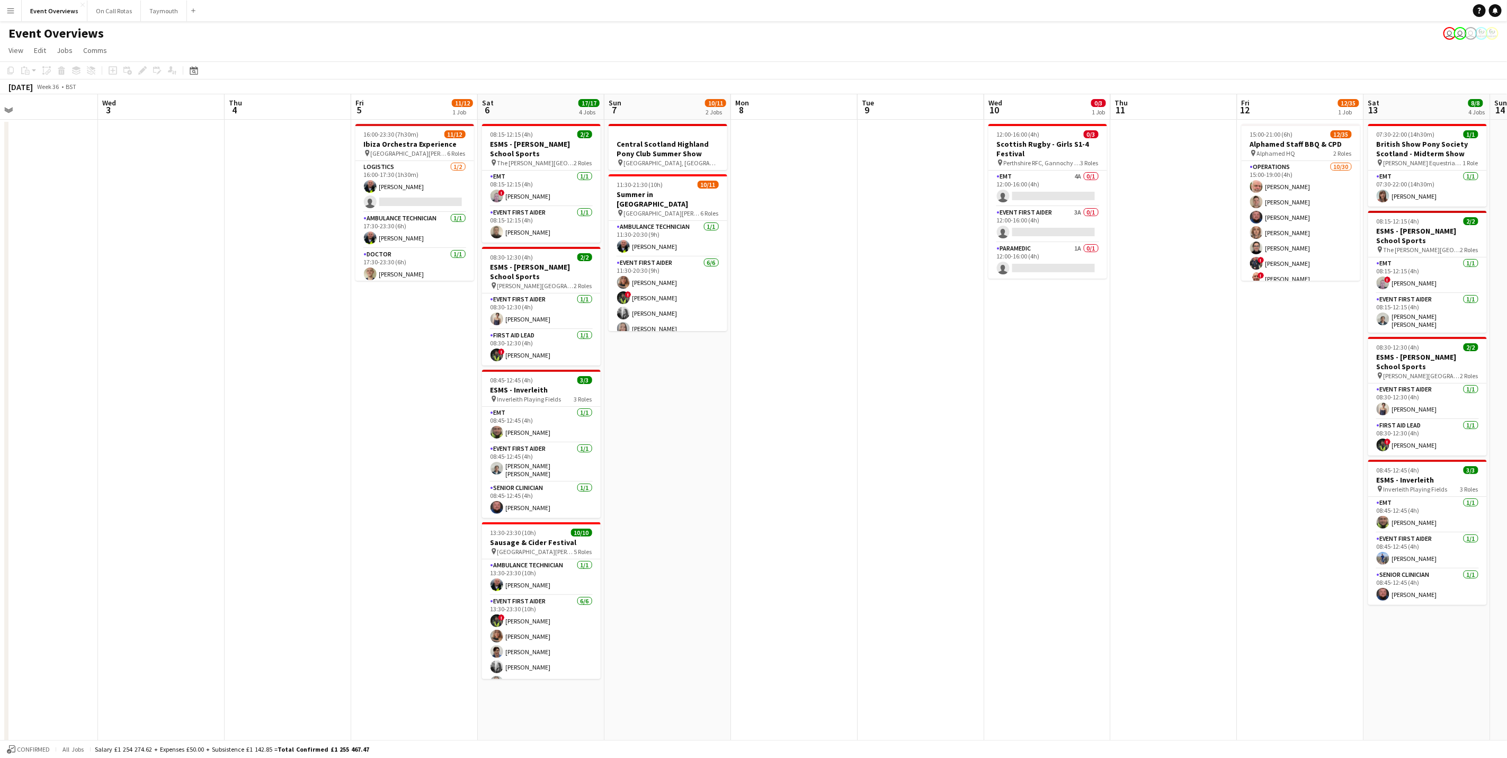
scroll to position [0, 420]
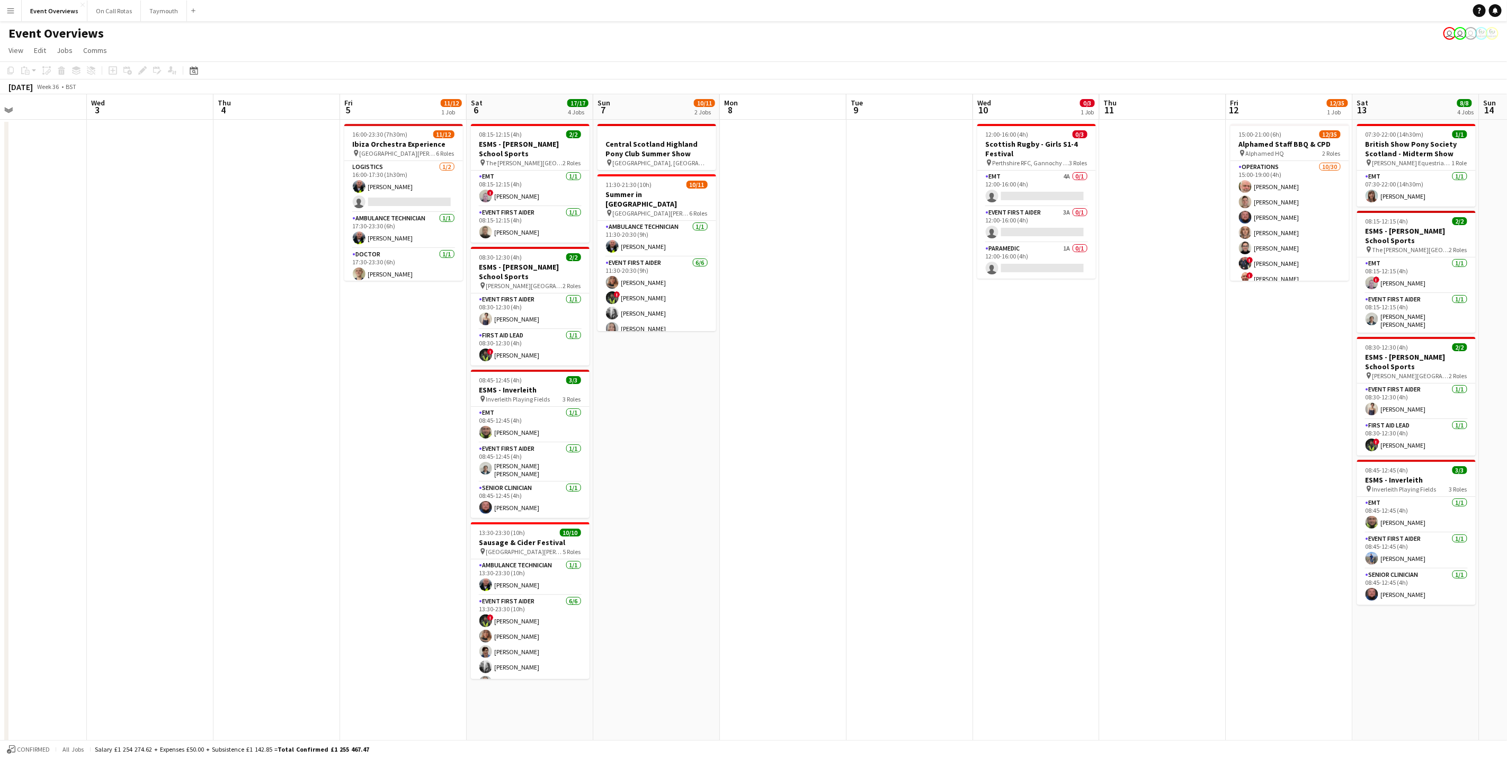
drag, startPoint x: 629, startPoint y: 389, endPoint x: 407, endPoint y: 399, distance: 222.7
click at [407, 399] on app-calendar-viewport "Sat 30 19/19 5 Jobs Sun 31 2/2 1 Job Mon 1 Tue 2 Wed 3 Thu 4 Fri 5 11/12 1 Job …" at bounding box center [753, 453] width 1507 height 719
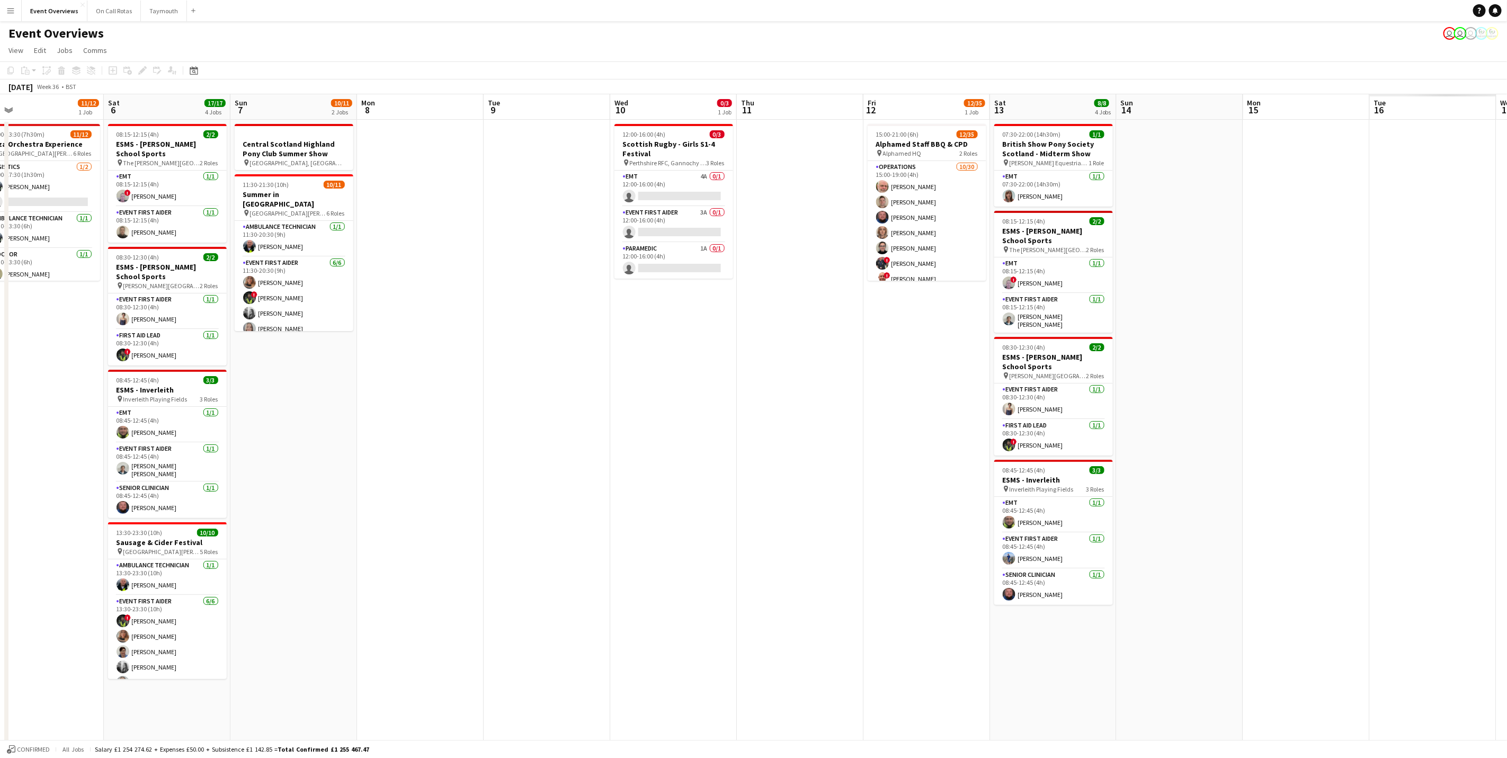
drag, startPoint x: 632, startPoint y: 436, endPoint x: 275, endPoint y: 405, distance: 358.4
click at [275, 405] on app-calendar-viewport "Tue 2 Wed 3 Thu 4 Fri 5 11/12 1 Job Sat 6 17/17 4 Jobs Sun 7 10/11 2 Jobs Mon 8…" at bounding box center [753, 453] width 1507 height 719
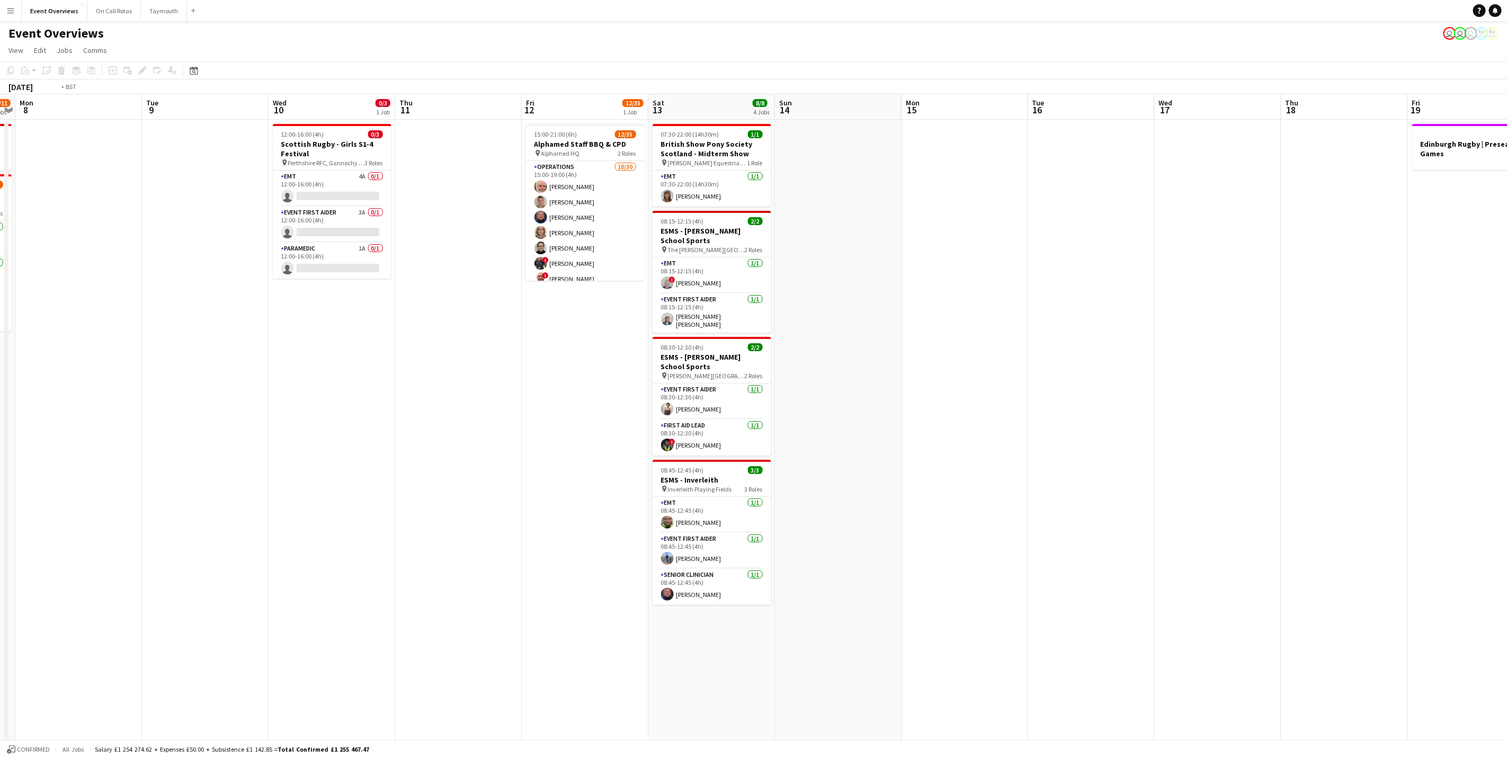
scroll to position [0, 285]
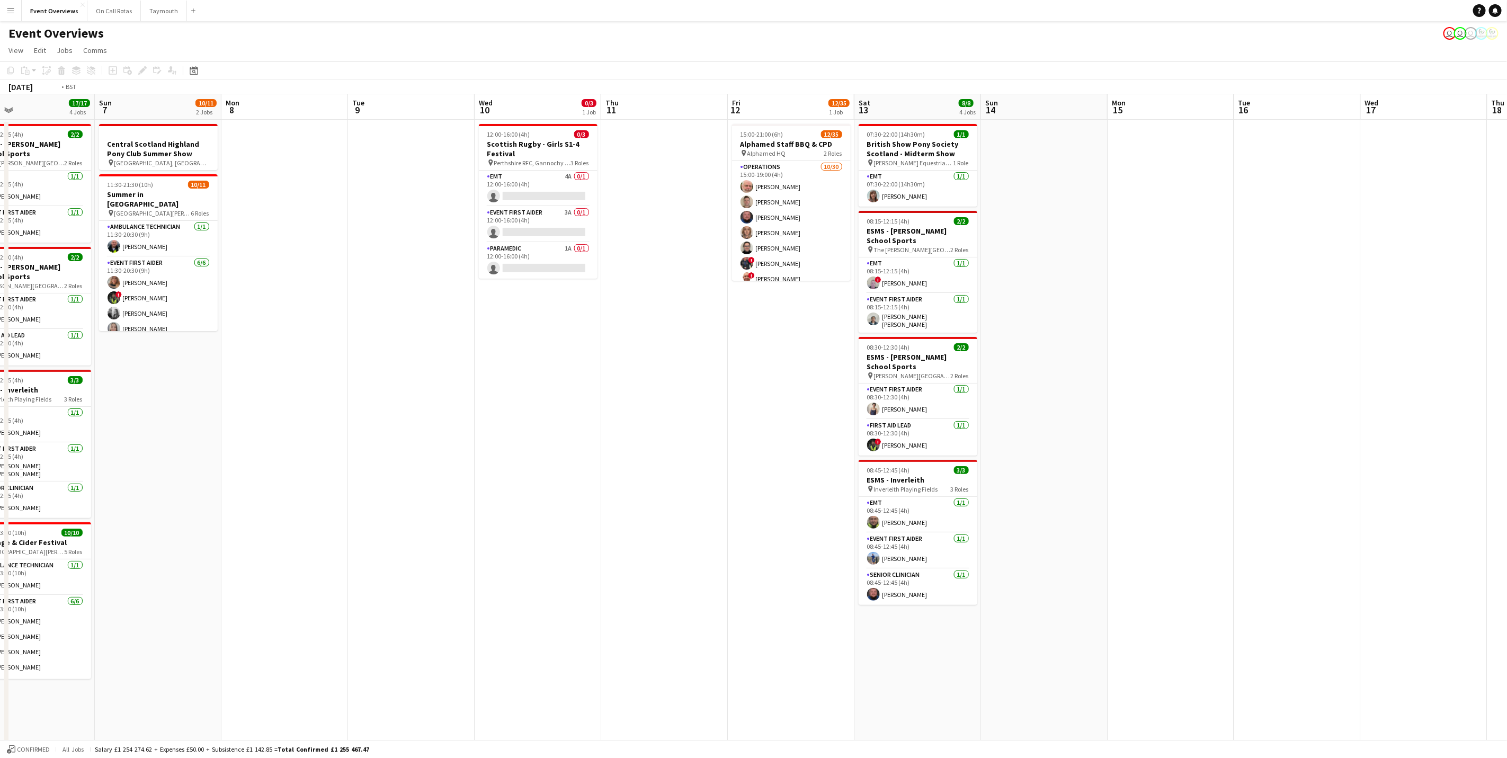
drag, startPoint x: 532, startPoint y: 423, endPoint x: 353, endPoint y: 418, distance: 179.6
click at [353, 418] on app-calendar-viewport "Thu 4 Fri 5 11/12 1 Job Sat 6 17/17 4 Jobs Sun 7 10/11 2 Jobs Mon 8 Tue 9 Wed 1…" at bounding box center [753, 453] width 1507 height 719
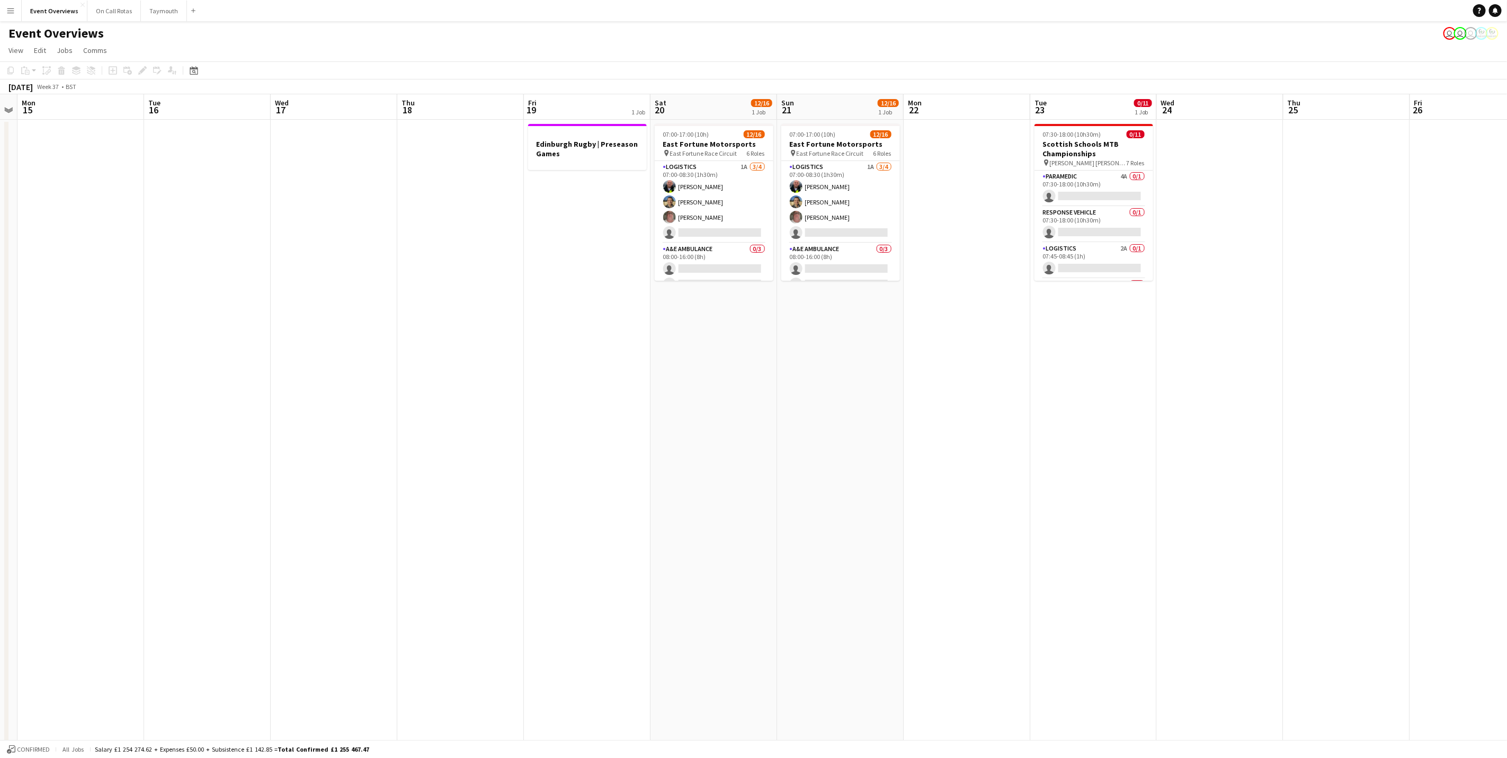
scroll to position [0, 384]
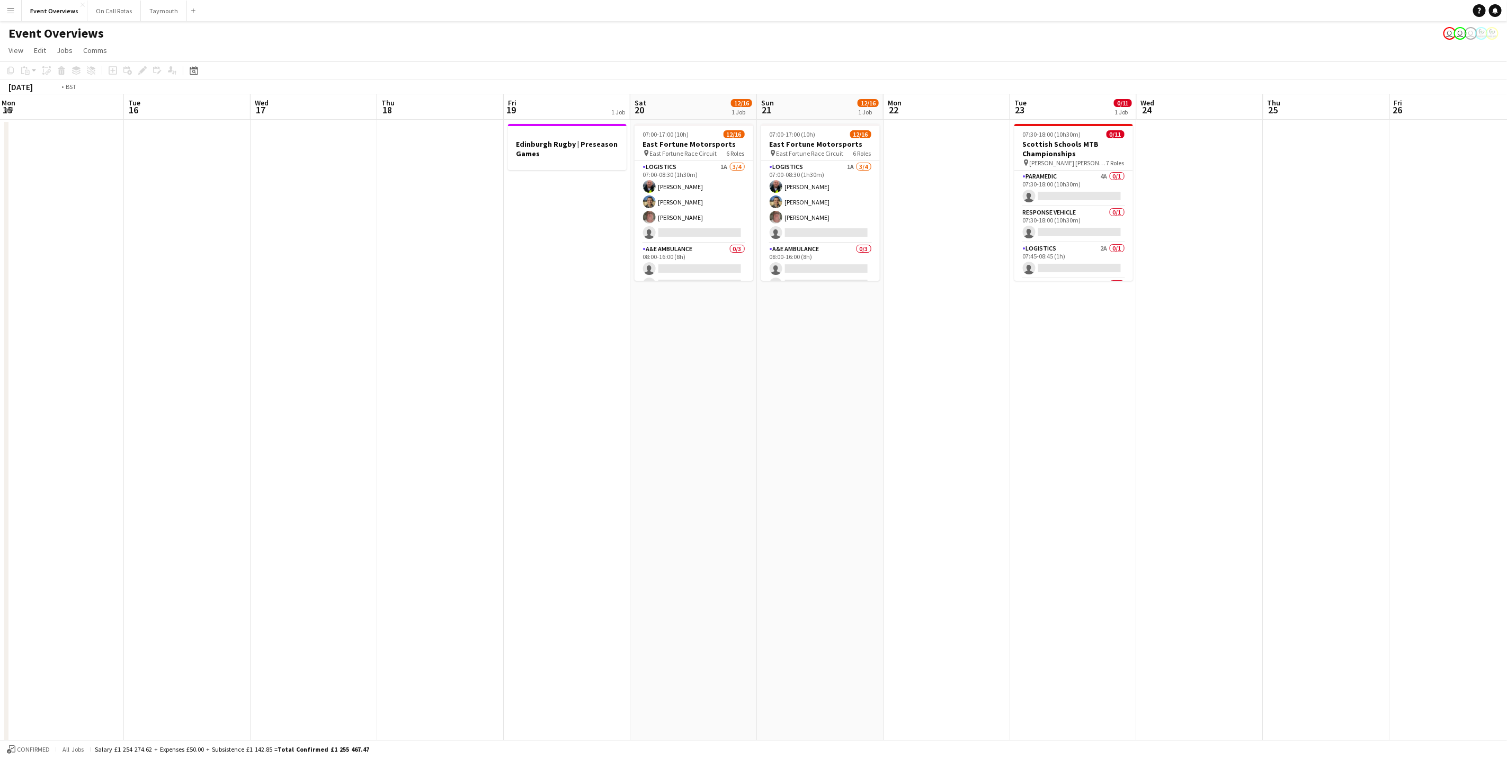
drag, startPoint x: 1184, startPoint y: 388, endPoint x: 326, endPoint y: 434, distance: 859.4
click at [326, 434] on app-calendar-viewport "Fri 12 12/35 1 Job Sat 13 8/8 4 Jobs Sun 14 Mon 15 Tue 16 Wed 17 Thu 18 Fri 19 …" at bounding box center [753, 453] width 1507 height 719
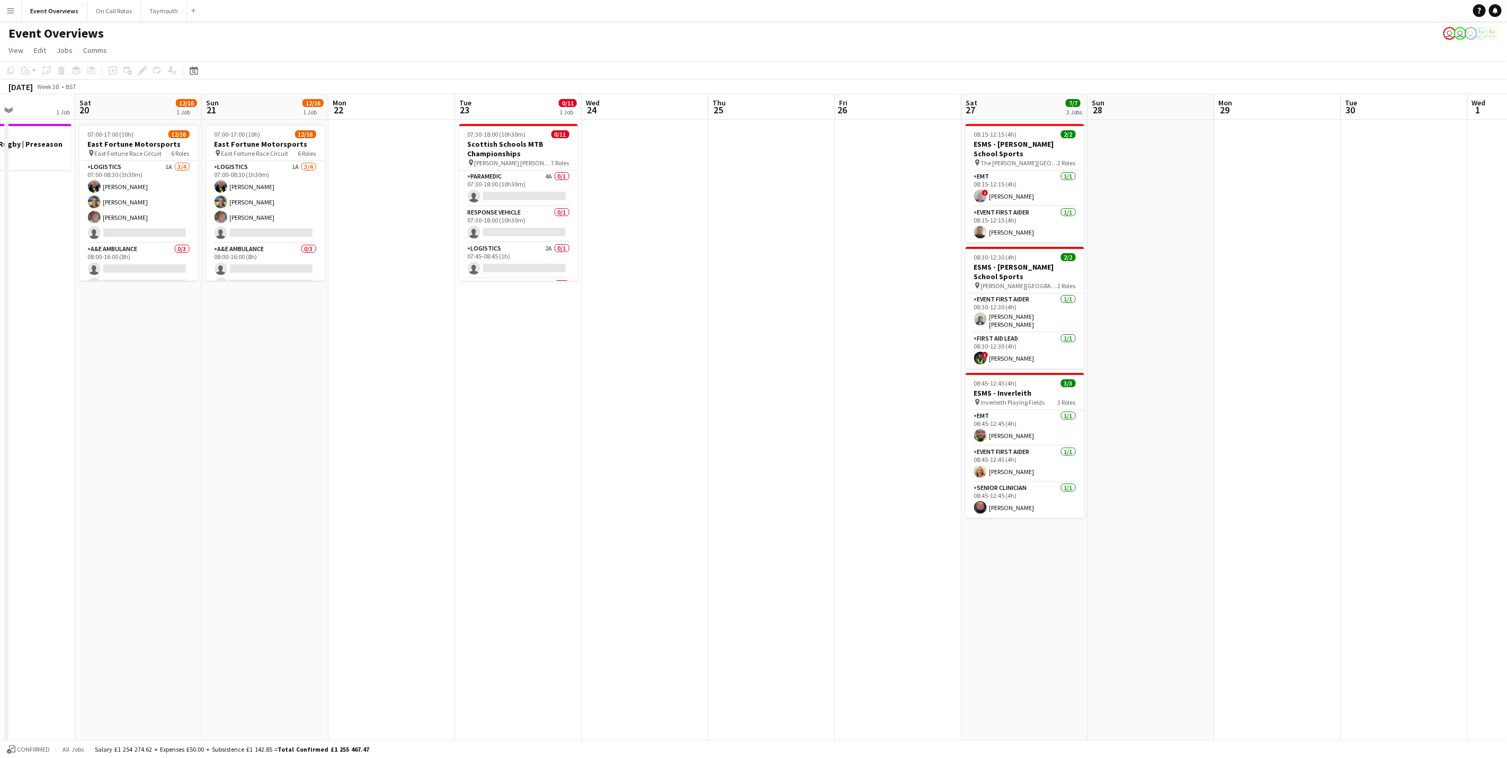
drag, startPoint x: 1243, startPoint y: 396, endPoint x: 689, endPoint y: 428, distance: 555.0
click at [689, 428] on app-calendar-viewport "Tue 16 Wed 17 Thu 18 Fri 19 1 Job Sat 20 12/16 1 Job Sun 21 12/16 1 Job Mon 22 …" at bounding box center [753, 453] width 1507 height 719
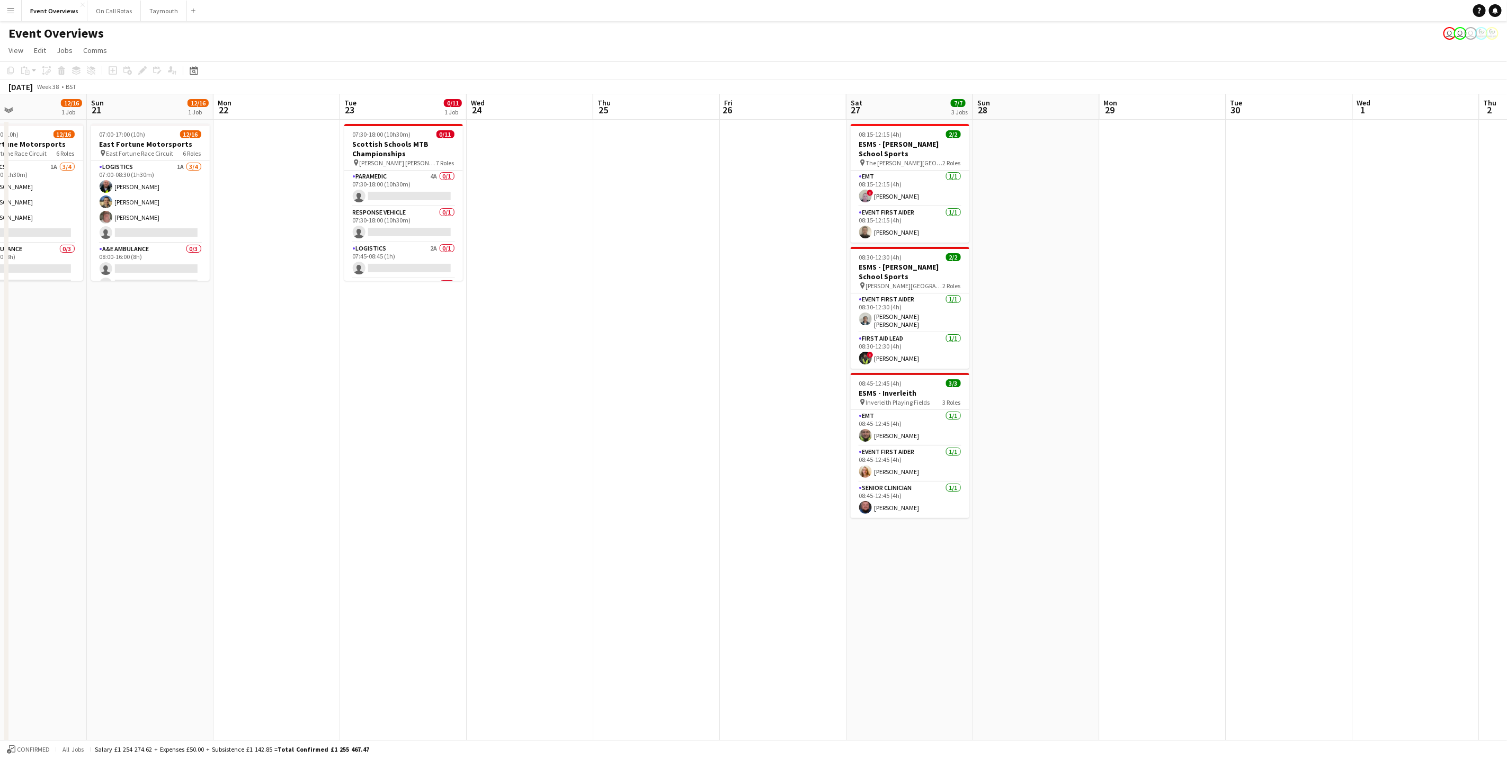
scroll to position [0, 380]
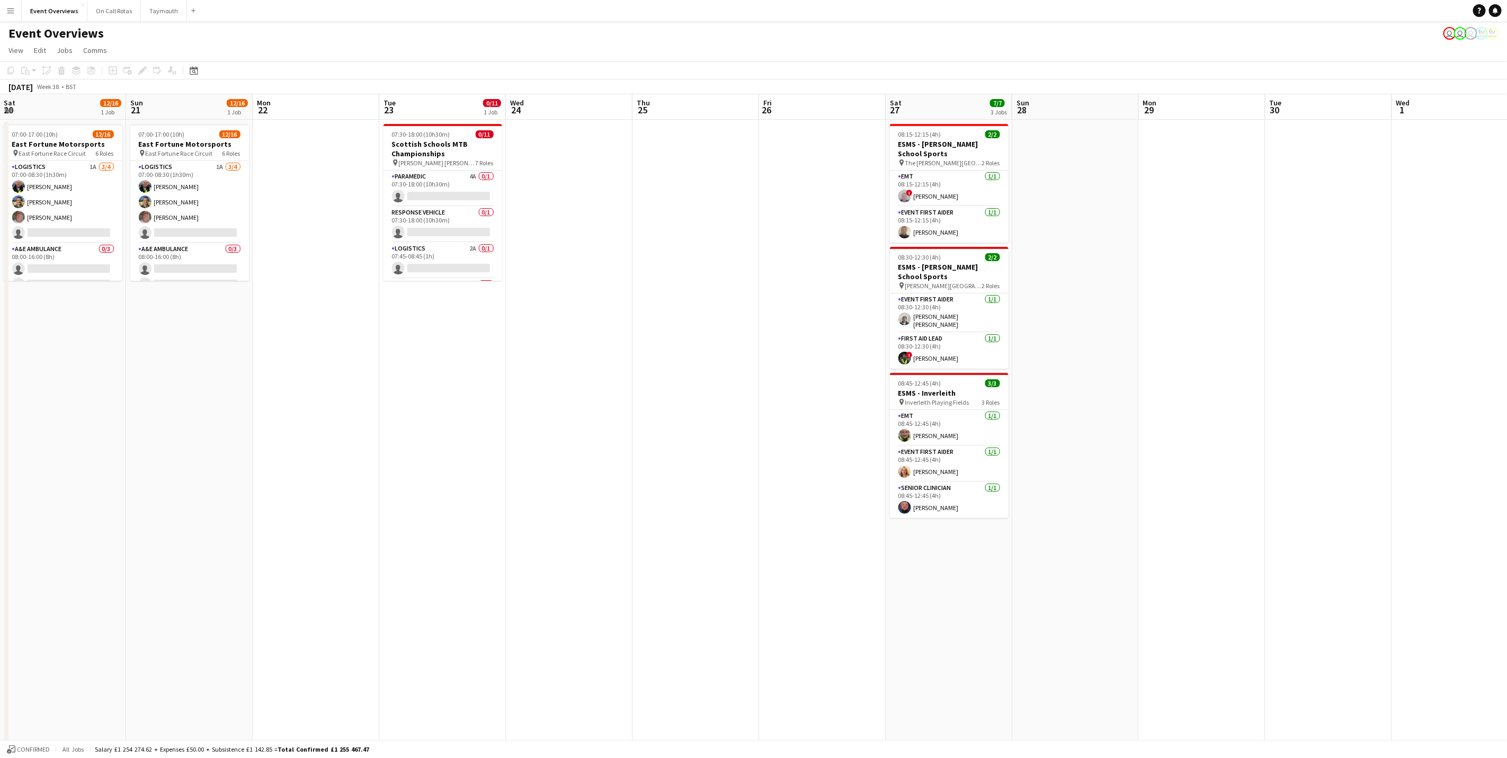
drag, startPoint x: 933, startPoint y: 452, endPoint x: 760, endPoint y: 456, distance: 173.8
click at [760, 456] on app-calendar-viewport "Wed 17 Thu 18 Fri 19 1 Job Sat 20 12/16 1 Job Sun 21 12/16 1 Job Mon 22 Tue 23 …" at bounding box center [753, 453] width 1507 height 719
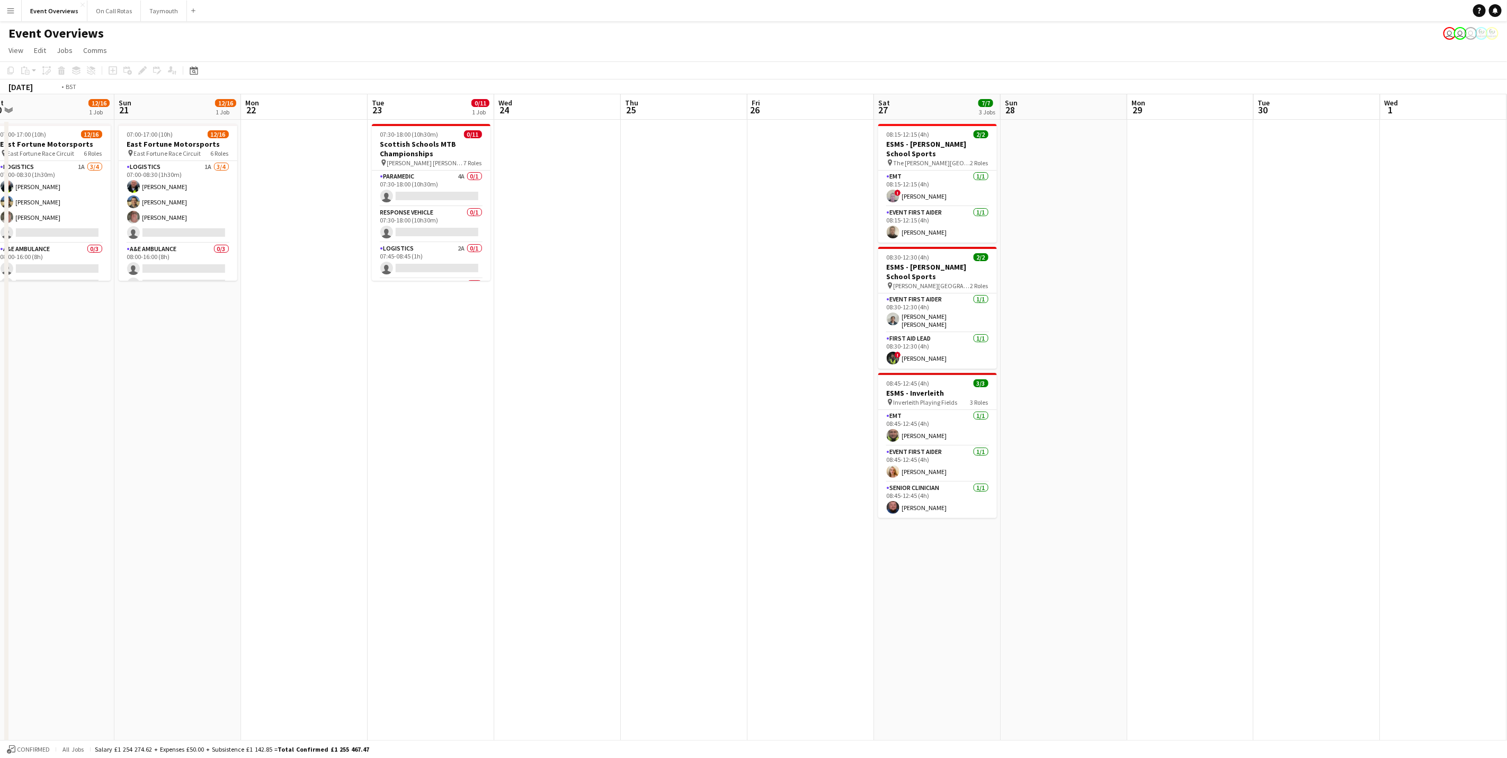
scroll to position [0, 326]
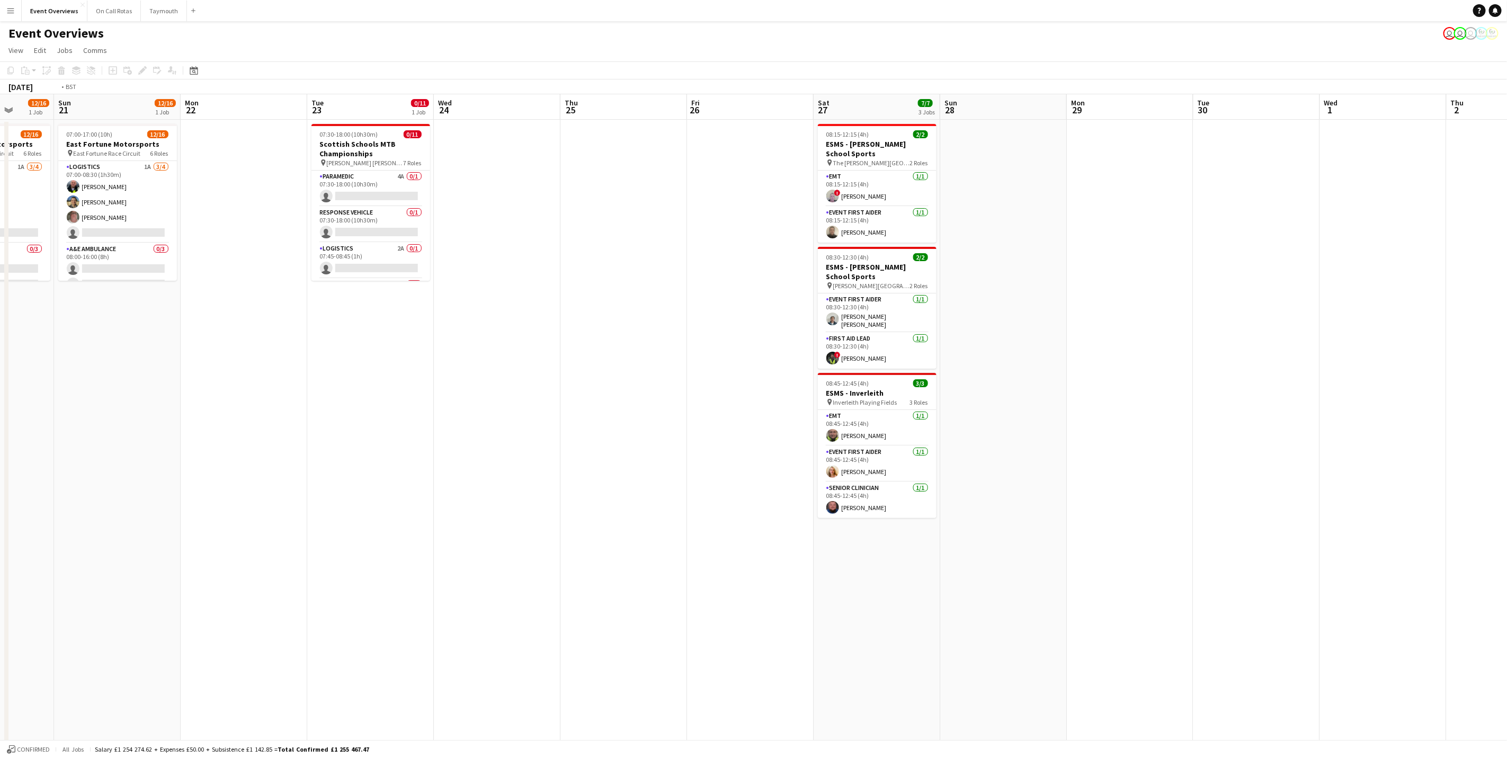
drag, startPoint x: 1094, startPoint y: 368, endPoint x: 153, endPoint y: 268, distance: 946.1
click at [145, 268] on app-calendar-viewport "Thu 18 Fri 19 1 Job Sat 20 12/16 1 Job Sun 21 12/16 1 Job Mon 22 Tue 23 0/11 1 …" at bounding box center [753, 453] width 1507 height 719
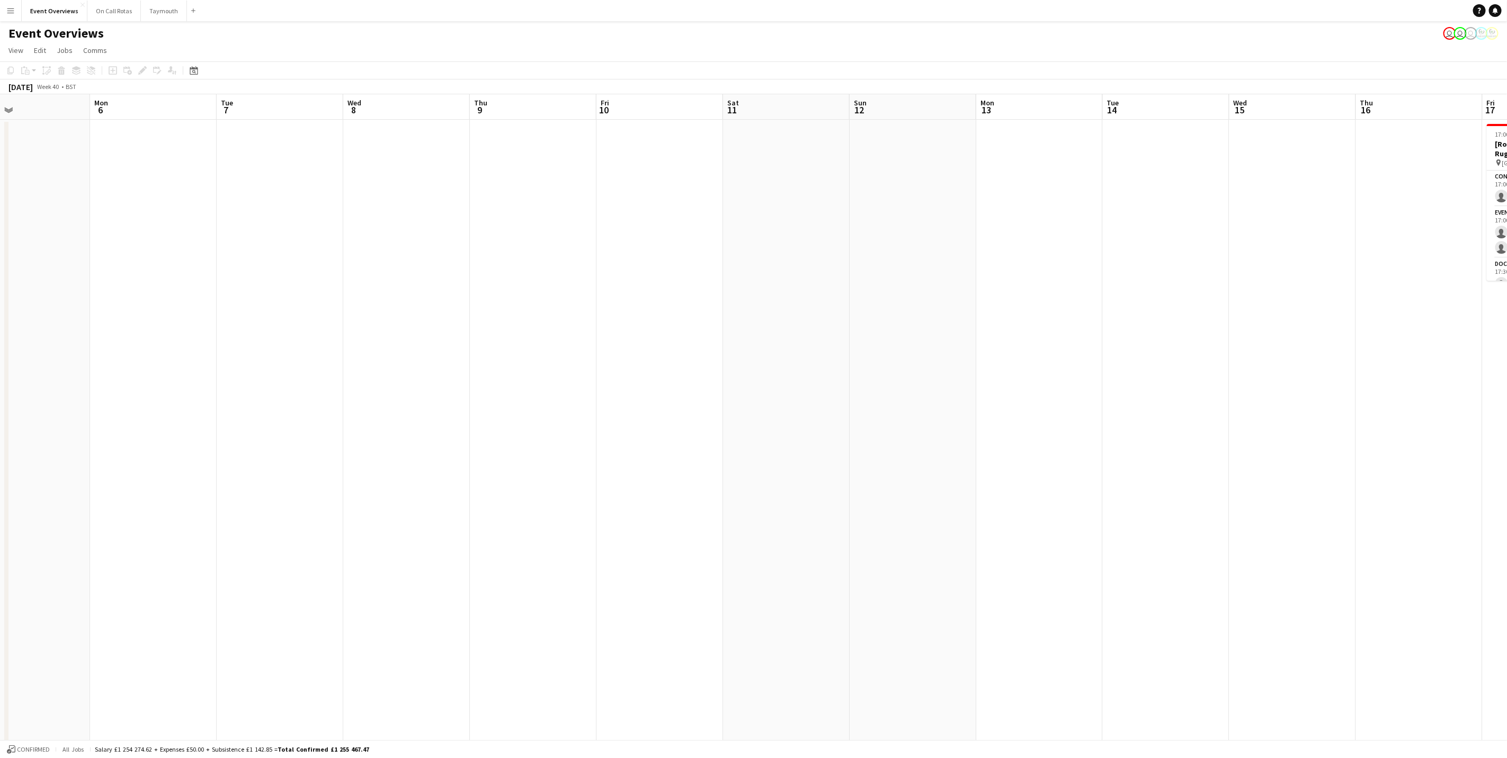
drag, startPoint x: 1056, startPoint y: 345, endPoint x: 206, endPoint y: 344, distance: 850.2
click at [206, 344] on app-calendar-viewport "Thu 2 Fri 3 0/8 1 Job Sat 4 7/7 3 Jobs Sun 5 Mon 6 Tue 7 Wed 8 Thu 9 Fri 10 Sat…" at bounding box center [753, 453] width 1507 height 719
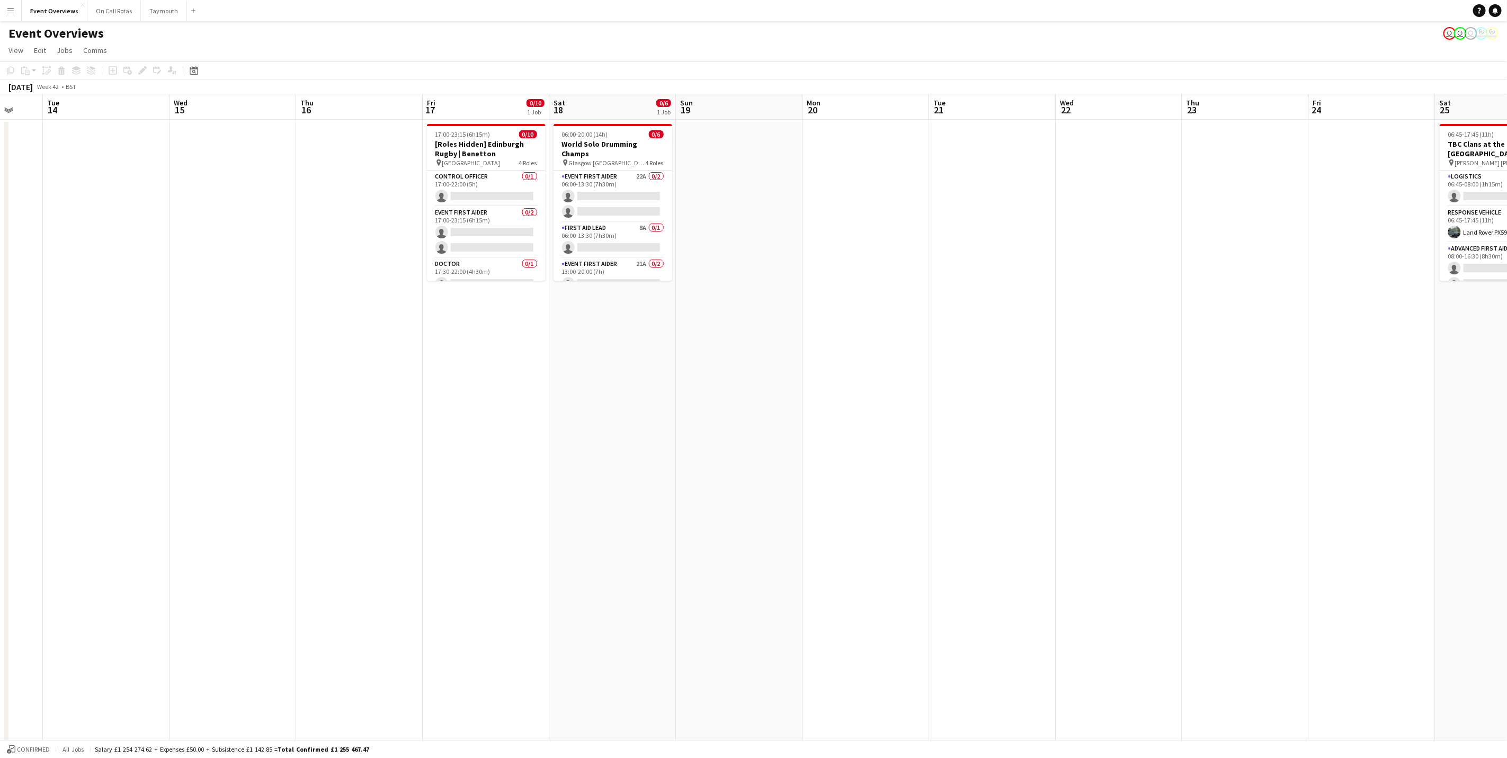
scroll to position [0, 342]
drag, startPoint x: 1225, startPoint y: 404, endPoint x: 159, endPoint y: 351, distance: 1067.1
click at [159, 351] on app-calendar-viewport "Sat 11 Sun 12 Mon 13 Tue 14 Wed 15 Thu 16 Fri 17 0/10 1 Job Sat 18 0/6 1 Job Su…" at bounding box center [753, 453] width 1507 height 719
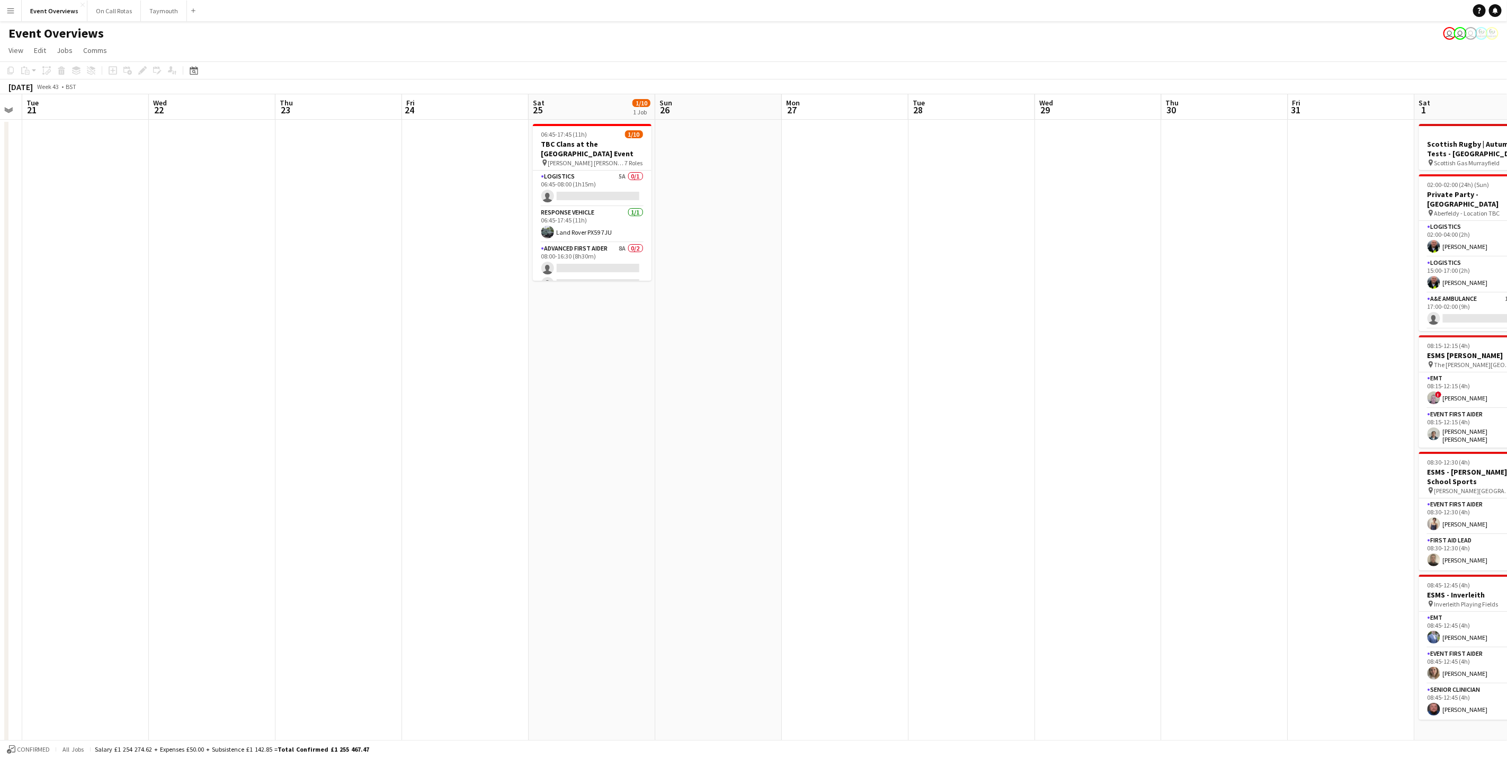
scroll to position [0, 358]
drag, startPoint x: 1053, startPoint y: 315, endPoint x: 215, endPoint y: 323, distance: 837.5
click at [215, 323] on app-calendar-viewport "Sat 18 0/6 1 Job Sun 19 Mon 20 Tue 21 Wed 22 Thu 23 Fri 24 Sat 25 1/10 1 Job Su…" at bounding box center [753, 453] width 1507 height 719
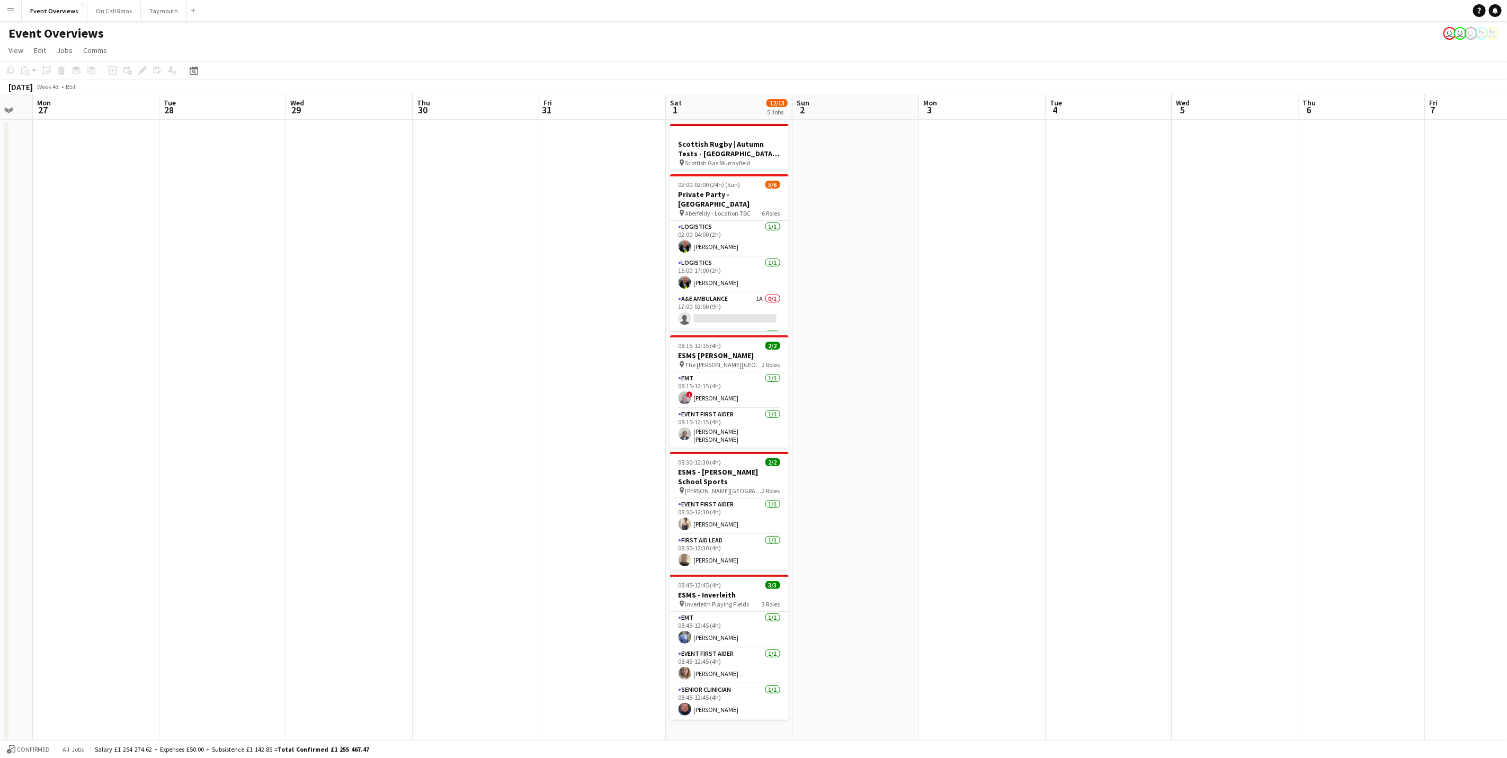
drag, startPoint x: 1173, startPoint y: 366, endPoint x: 436, endPoint y: 382, distance: 737.6
click at [436, 382] on app-calendar-viewport "Fri 24 Sat 25 1/10 1 Job Sun 26 Mon 27 Tue 28 Wed 29 Thu 30 Fri 31 Sat 1 12/13 …" at bounding box center [753, 453] width 1507 height 719
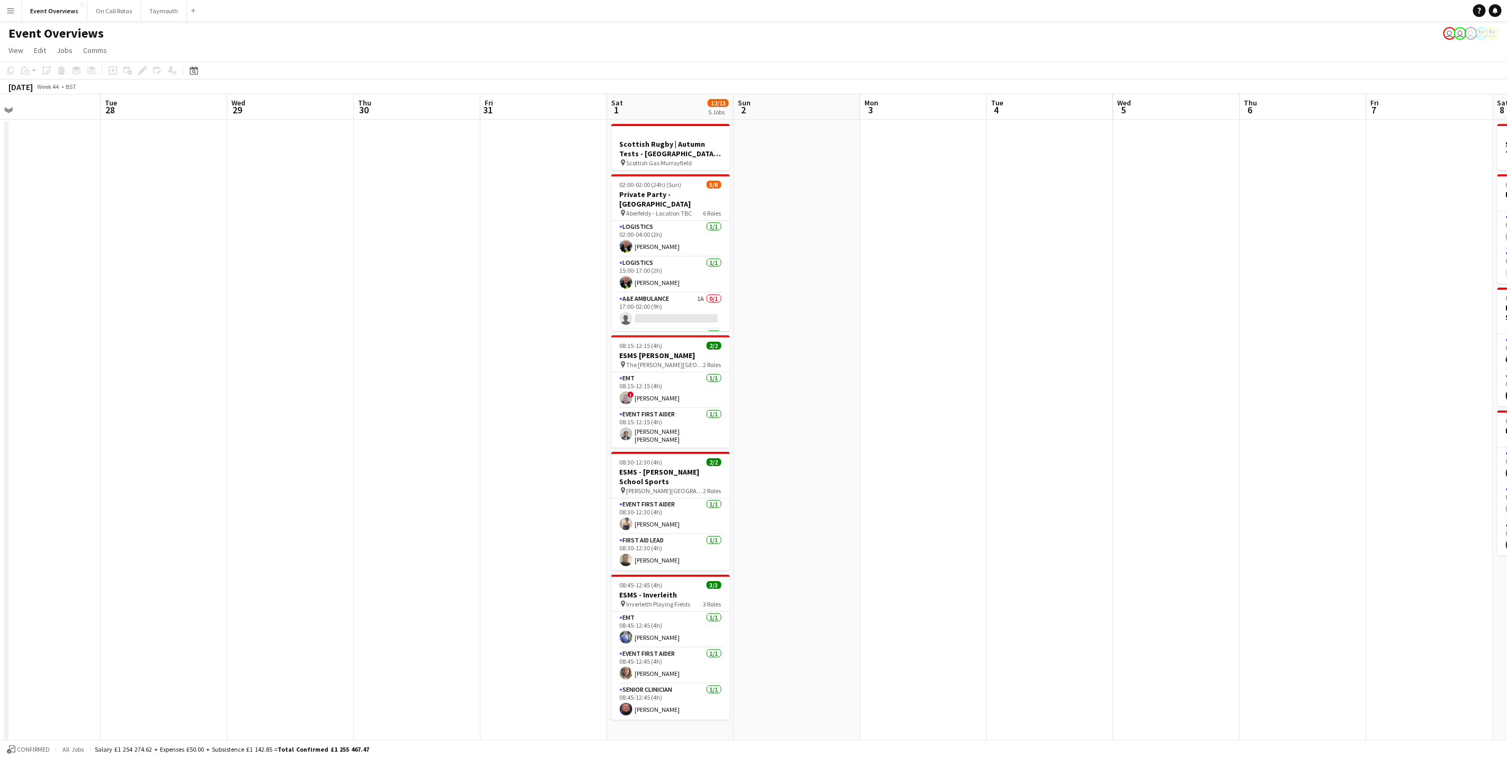
click at [1038, 345] on app-calendar-viewport "Fri 24 Sat 25 1/10 1 Job Sun 26 Mon 27 Tue 28 Wed 29 Thu 30 Fri 31 Sat 1 12/13 …" at bounding box center [753, 453] width 1507 height 719
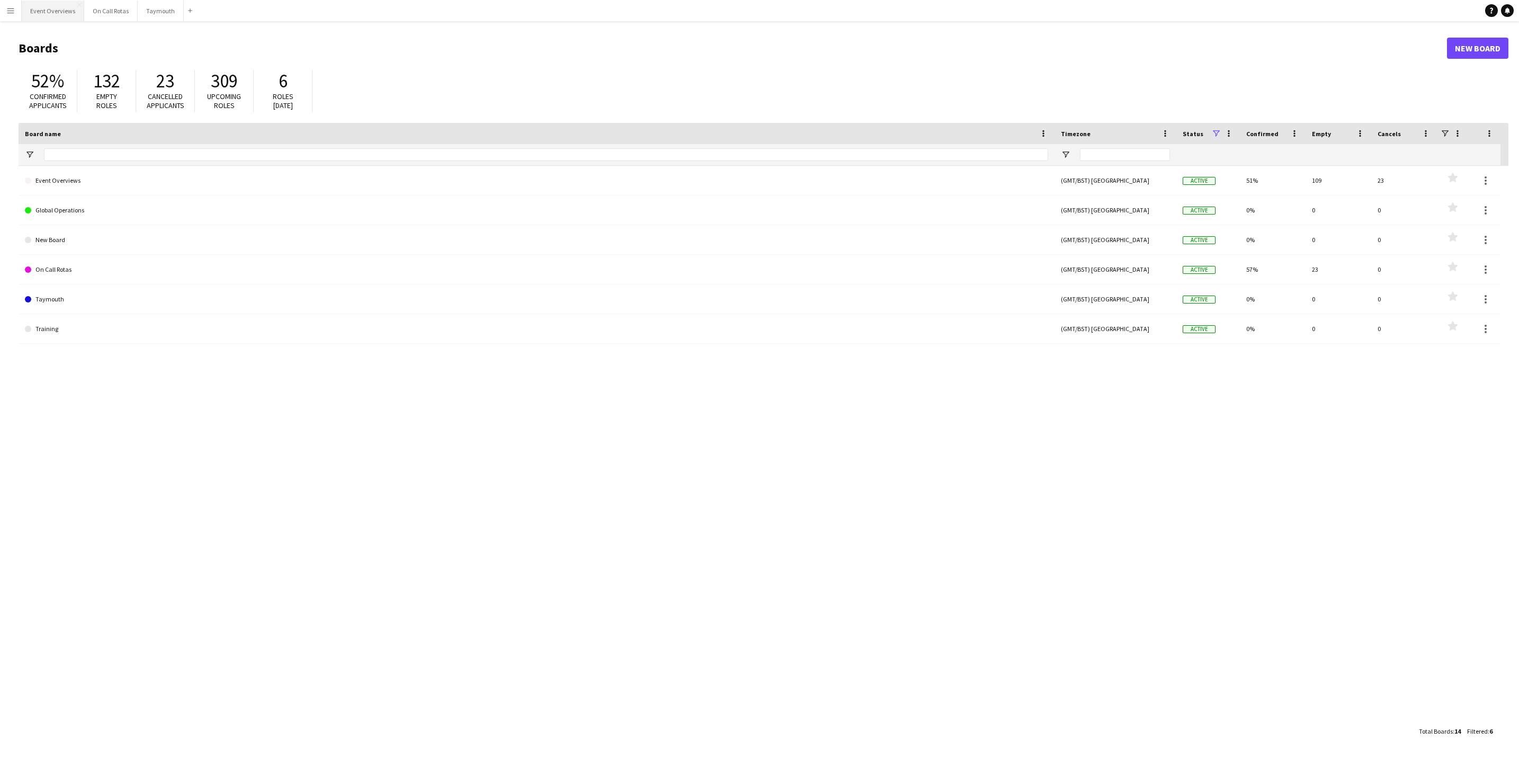
click at [48, 13] on button "Event Overviews Close" at bounding box center [53, 11] width 63 height 21
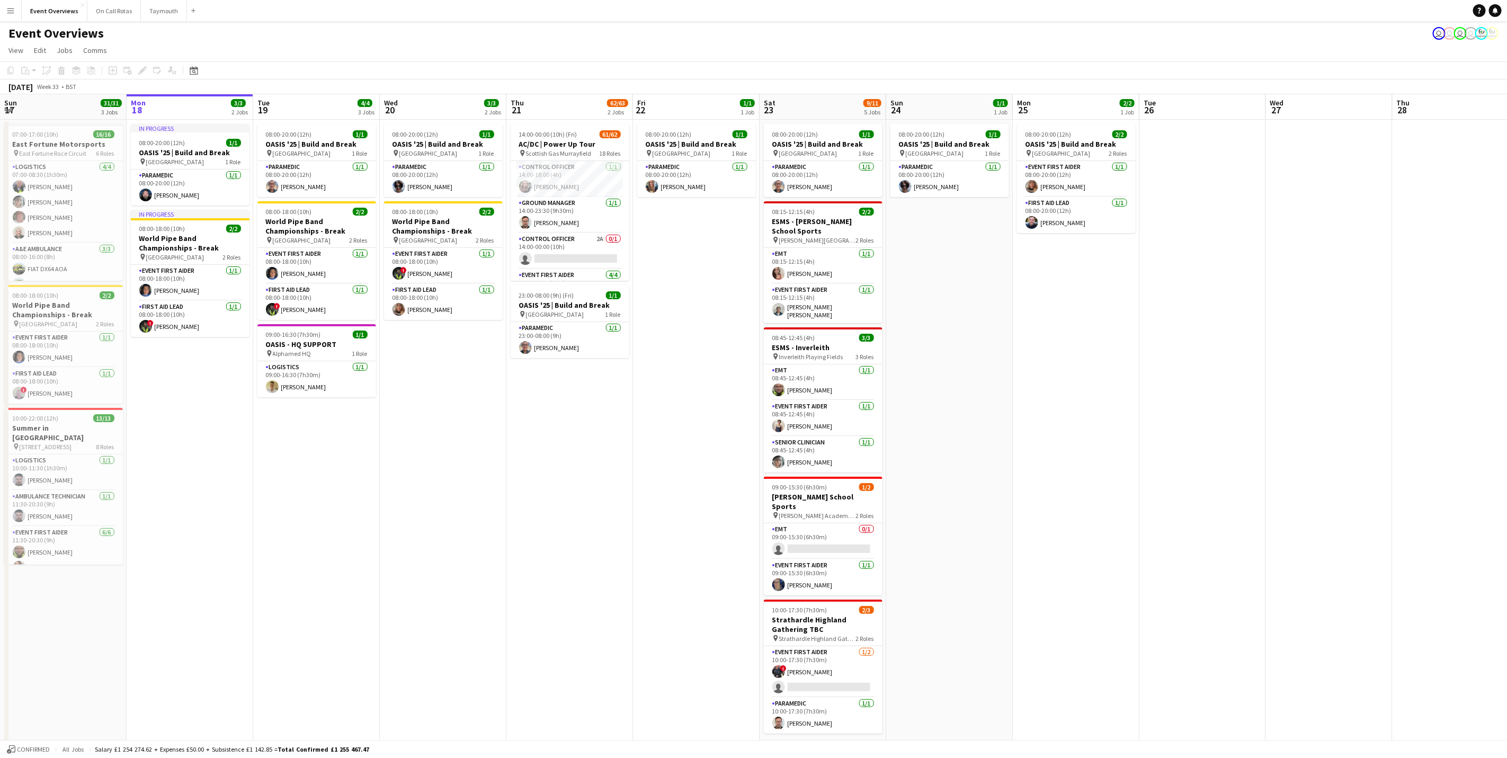
scroll to position [0, 345]
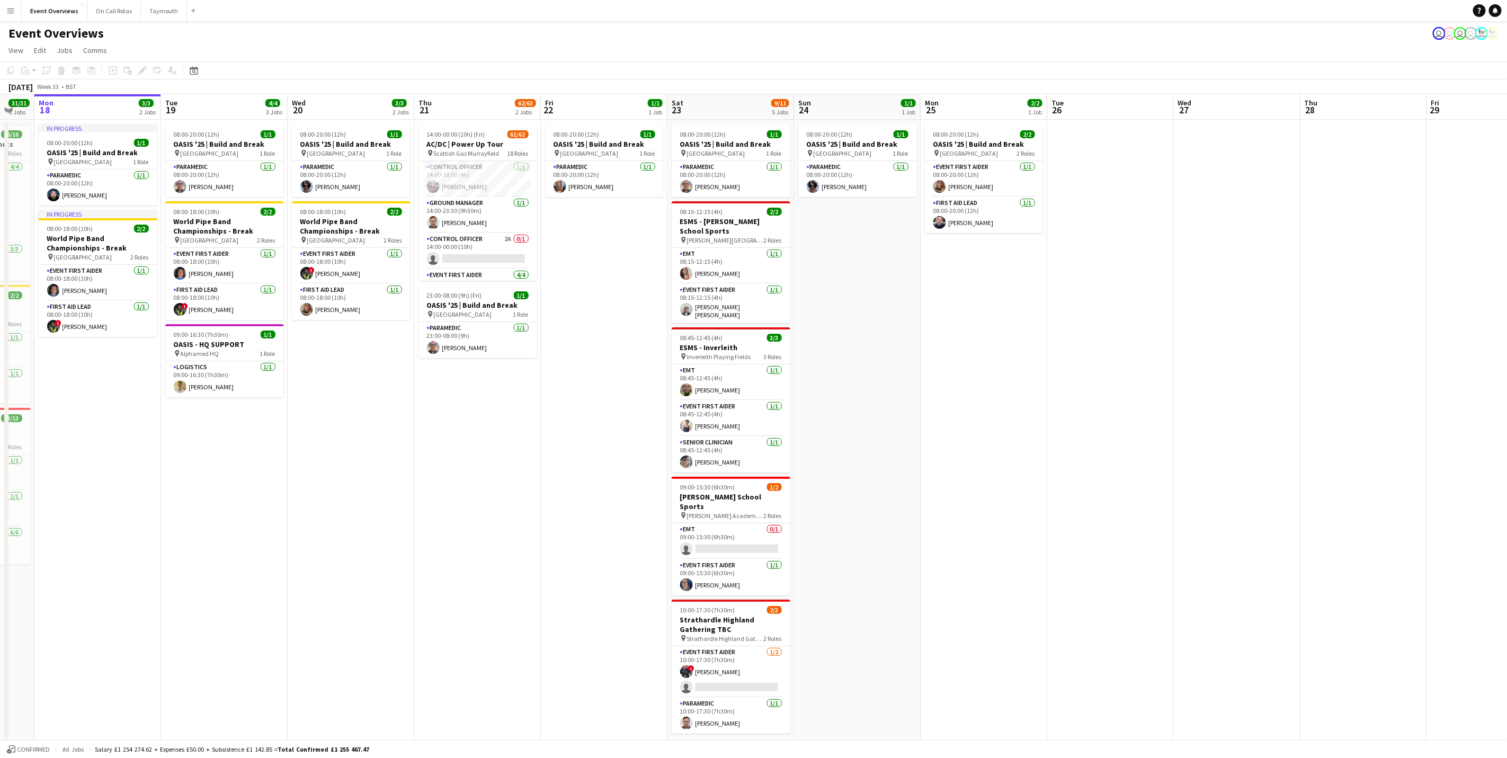
drag, startPoint x: 574, startPoint y: 631, endPoint x: 482, endPoint y: 639, distance: 92.5
click at [482, 639] on app-calendar-viewport "Fri 15 36/36 3 Jobs Sat 16 68/69 3 Jobs Sun 17 31/31 3 Jobs Mon 18 3/3 2 Jobs T…" at bounding box center [753, 453] width 1507 height 719
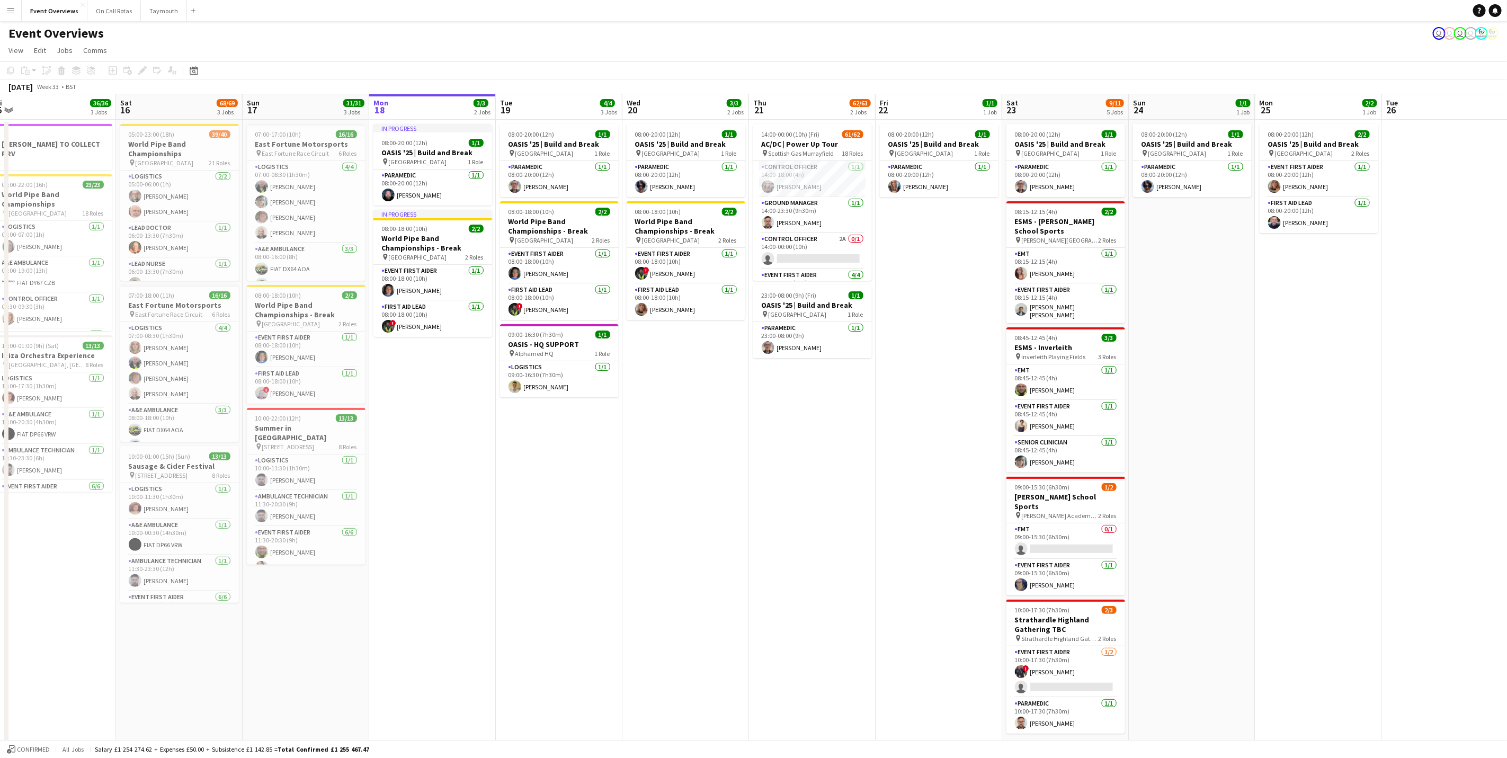
drag, startPoint x: 434, startPoint y: 558, endPoint x: 712, endPoint y: 506, distance: 282.9
click at [712, 506] on app-calendar-viewport "Wed 13 Thu 14 Fri 15 36/36 3 Jobs Sat 16 68/69 3 Jobs Sun 17 31/31 3 Jobs Mon 1…" at bounding box center [753, 453] width 1507 height 719
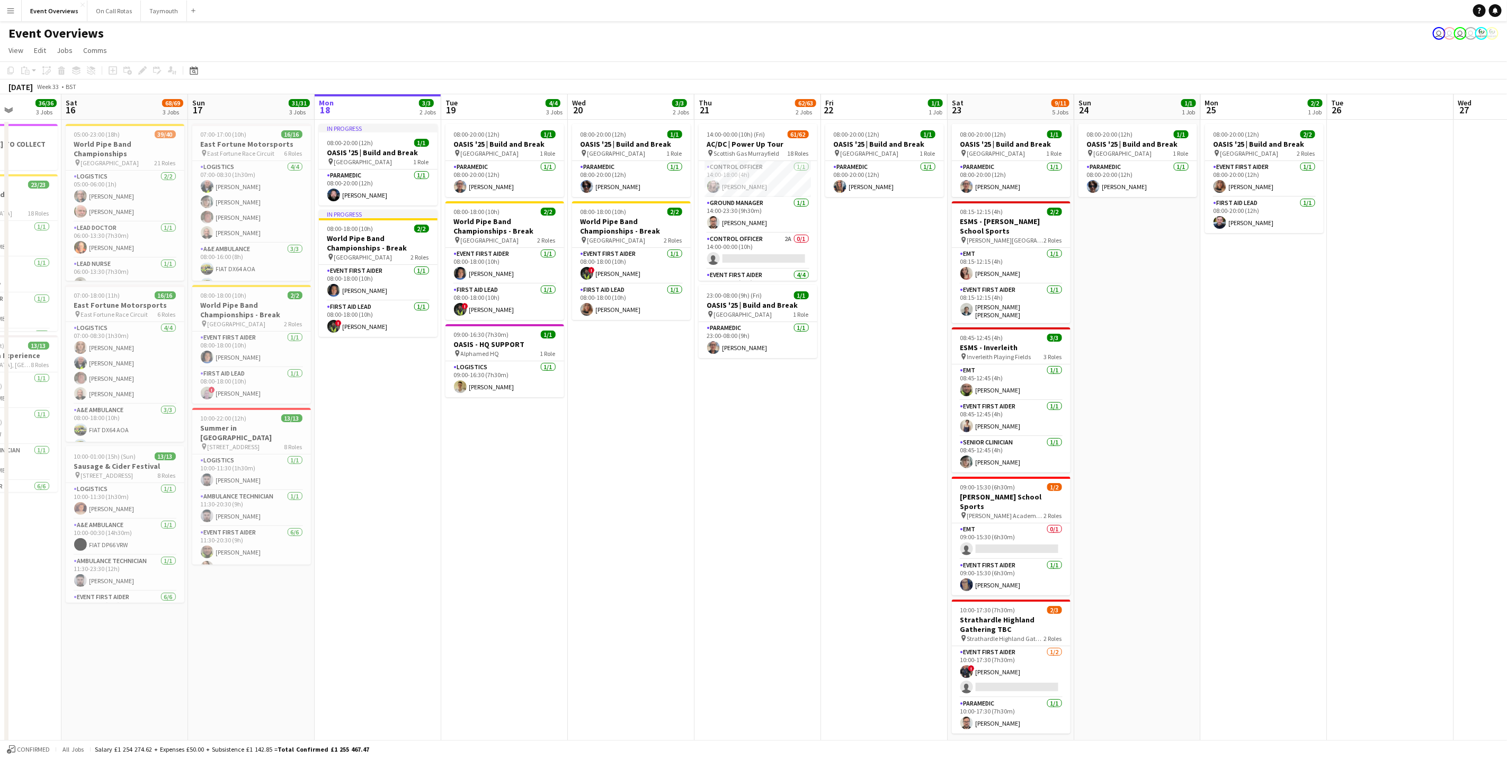
drag, startPoint x: 426, startPoint y: 582, endPoint x: 498, endPoint y: 568, distance: 73.3
click at [498, 568] on app-calendar-viewport "Wed 13 4/4 3 Jobs Thu 14 4/4 3 Jobs Fri 15 36/36 3 Jobs Sat 16 68/69 3 Jobs Sun…" at bounding box center [753, 453] width 1507 height 719
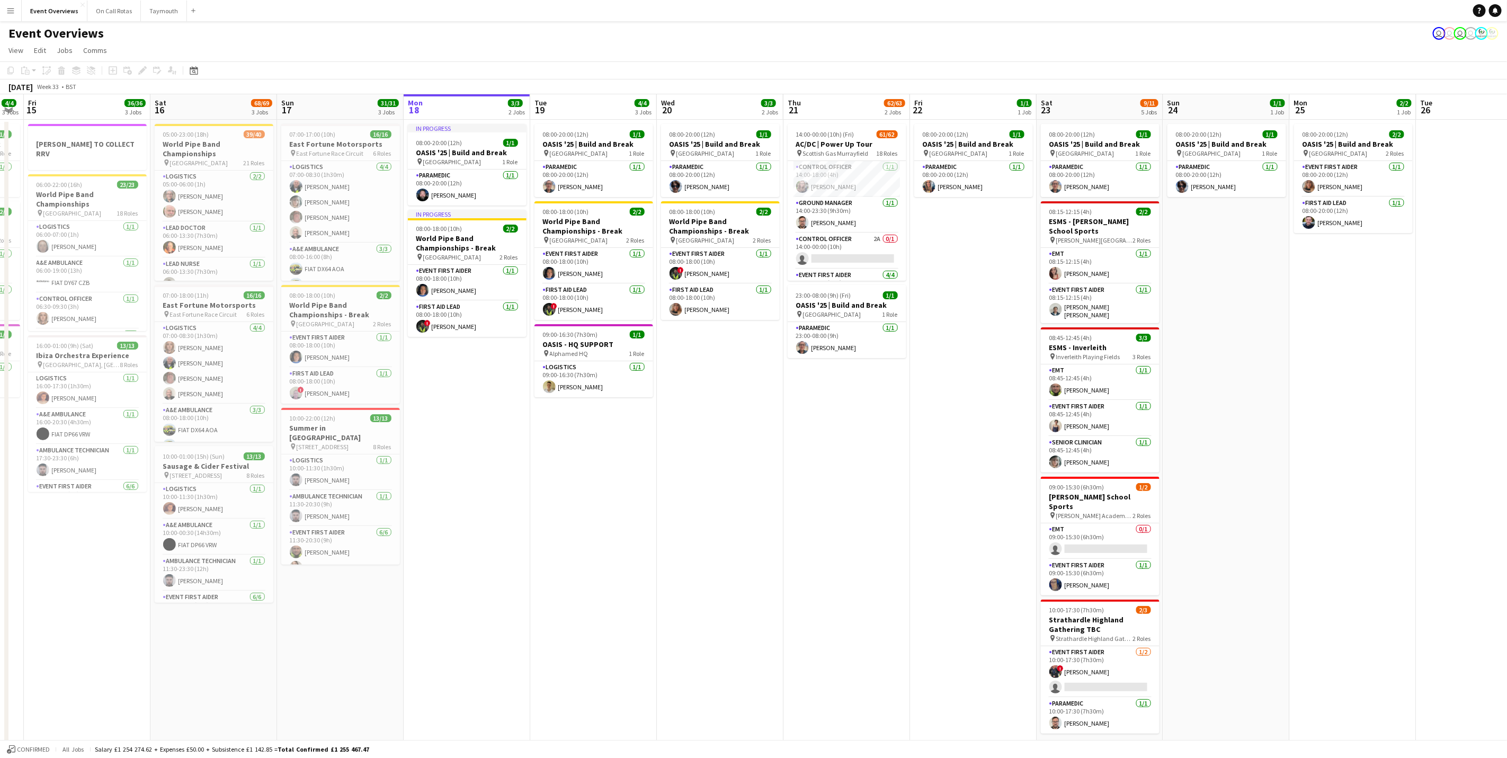
scroll to position [0, 416]
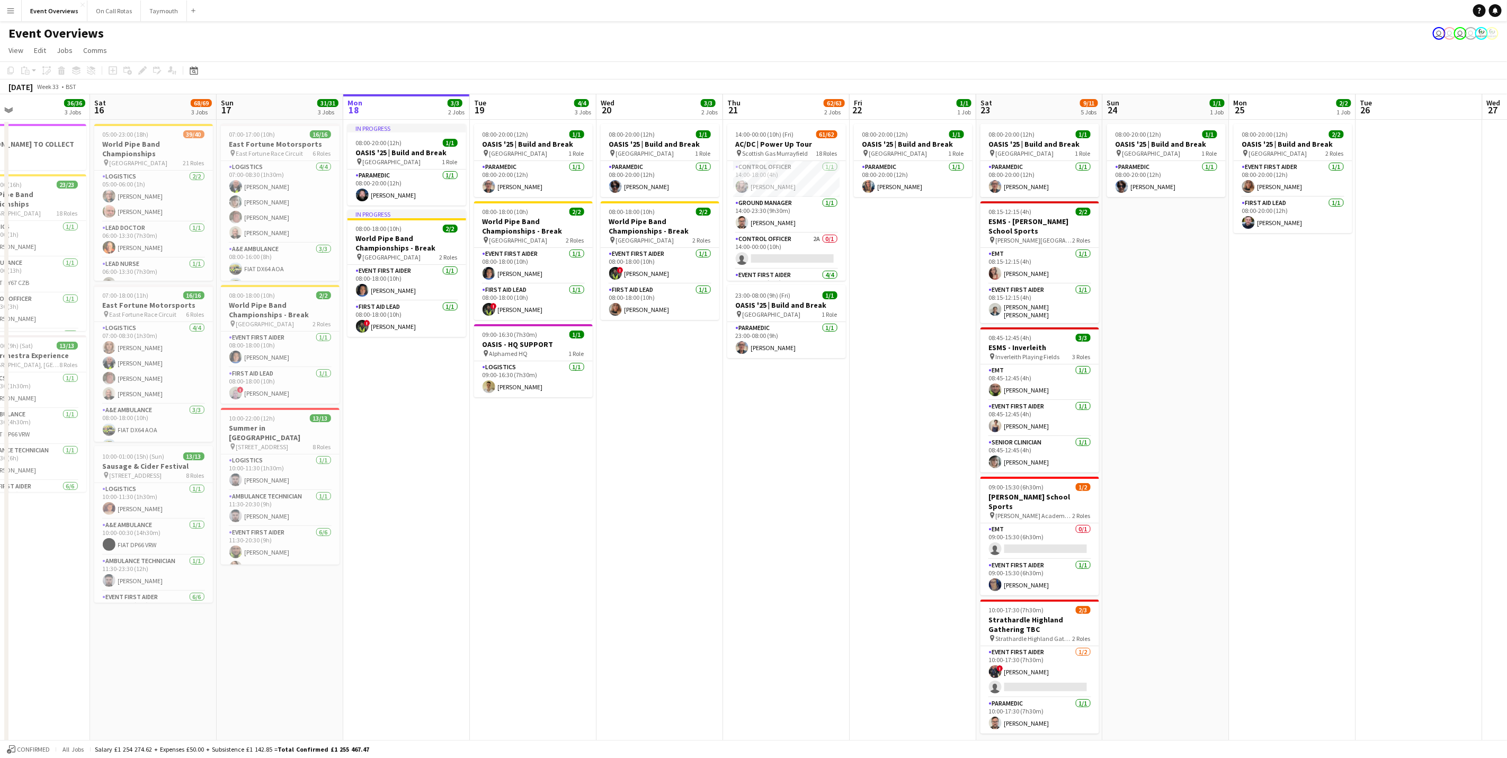
drag, startPoint x: 835, startPoint y: 477, endPoint x: 725, endPoint y: 479, distance: 109.7
click at [725, 479] on app-calendar-viewport "Tue 12 84/85 4 Jobs Wed 13 4/4 3 Jobs Thu 14 4/4 3 Jobs Fri 15 36/36 3 Jobs Sat…" at bounding box center [753, 453] width 1507 height 719
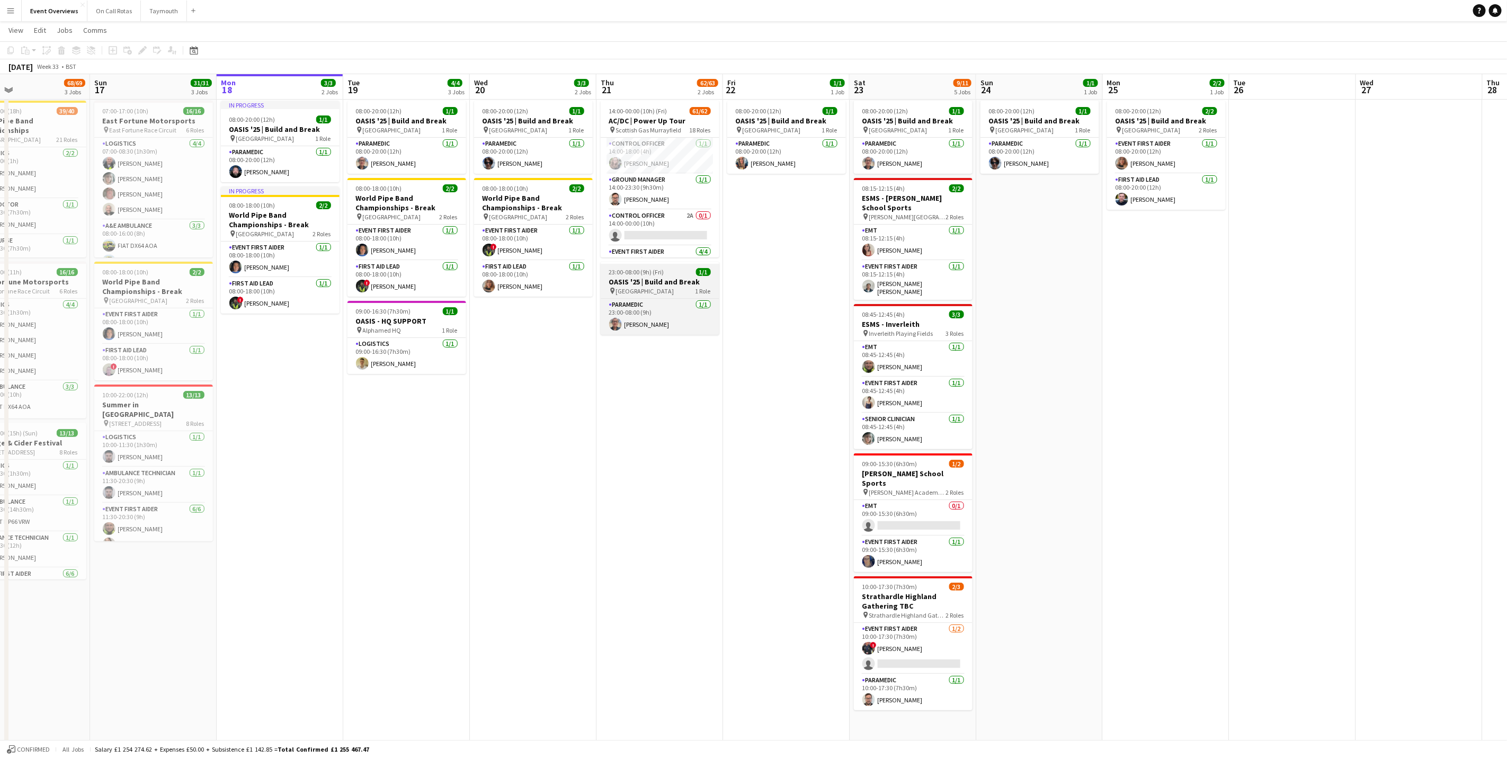
scroll to position [0, 0]
